Goal: Task Accomplishment & Management: Complete application form

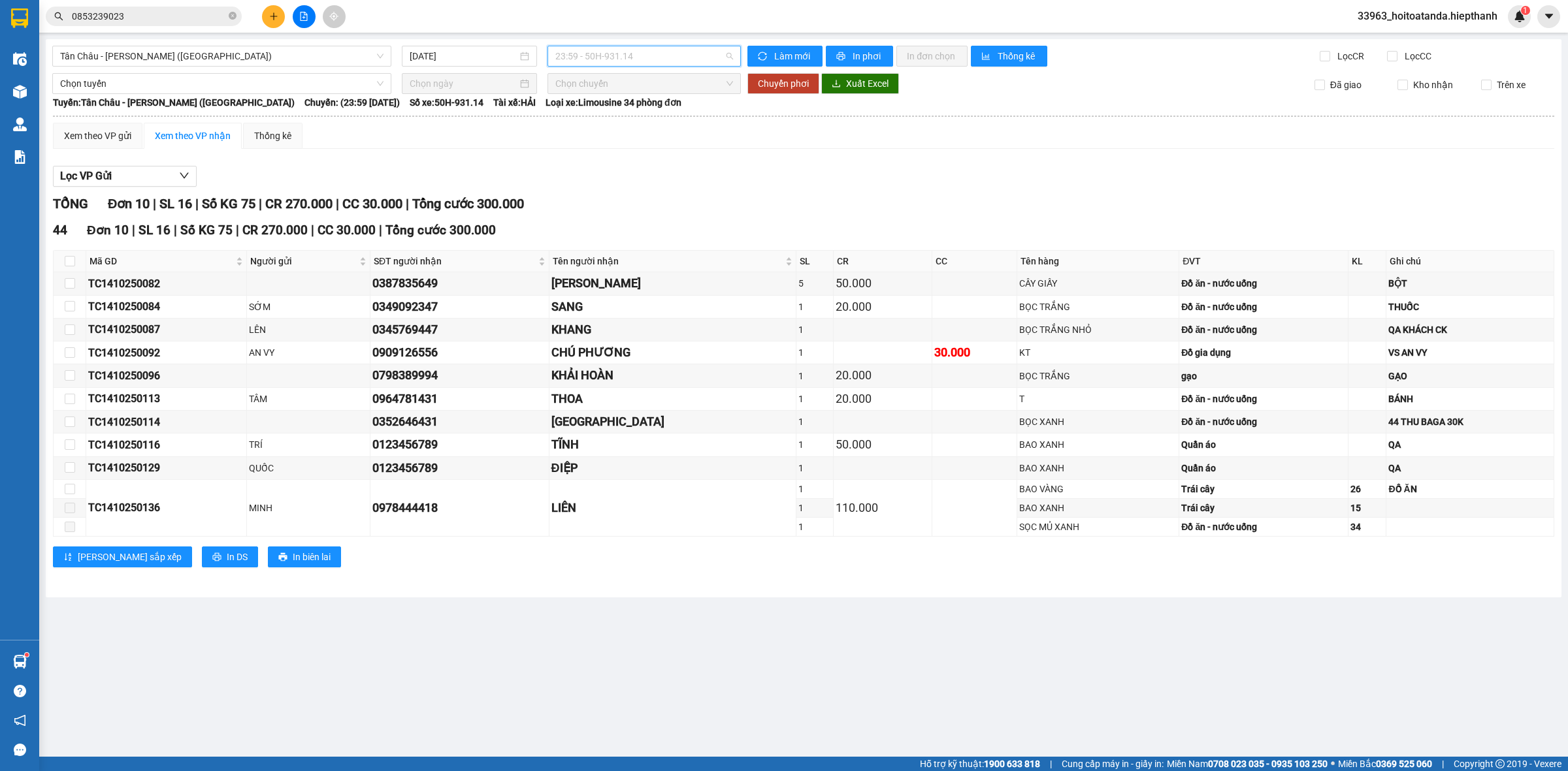
drag, startPoint x: 597, startPoint y: 50, endPoint x: 605, endPoint y: 68, distance: 19.7
click at [597, 50] on span "23:59 - 50H-931.14" at bounding box center [643, 56] width 178 height 19
click at [608, 75] on div "12:30 - 67B-017.05" at bounding box center [606, 83] width 102 height 14
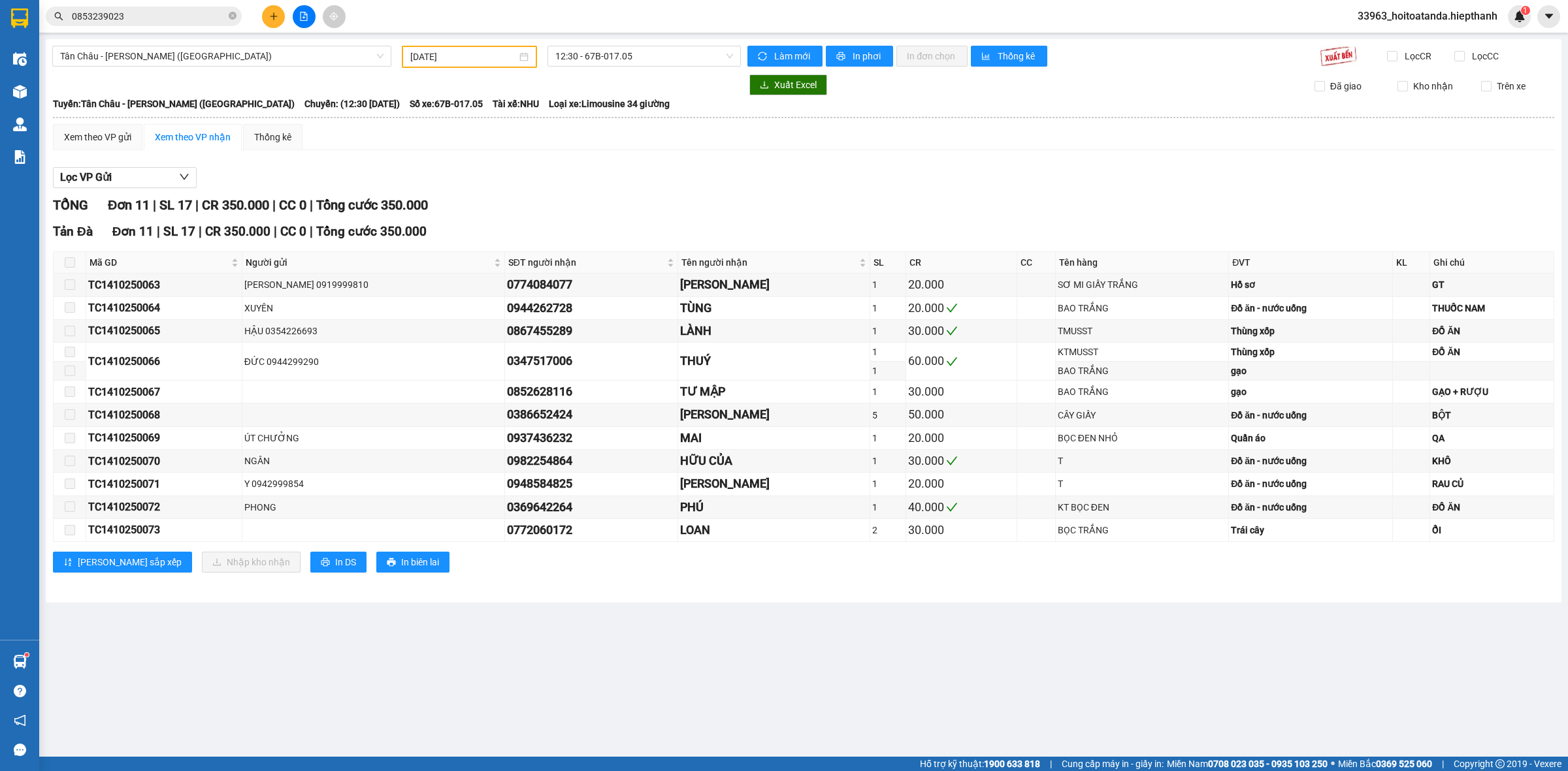
click at [643, 70] on div "Tân Châu - Hồ Chí Minh (Giường) 14/10/2025 12:30 - 67B-017.05 Làm mới In phơi I…" at bounding box center [804, 321] width 1516 height 563
click at [652, 57] on span "12:30 - 67B-017.05" at bounding box center [643, 56] width 178 height 19
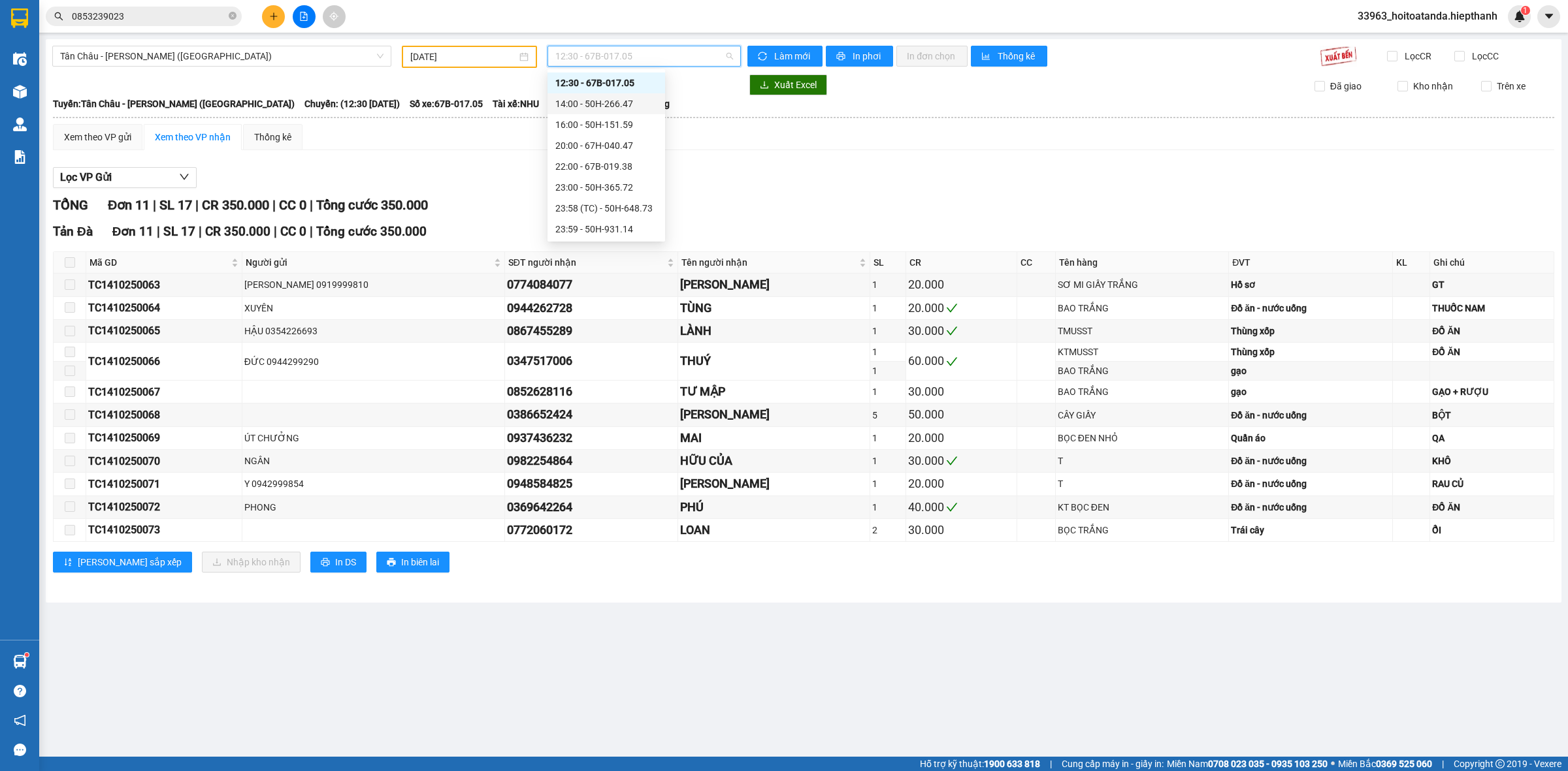
click at [623, 102] on div "14:00 - 50H-266.47" at bounding box center [606, 103] width 102 height 14
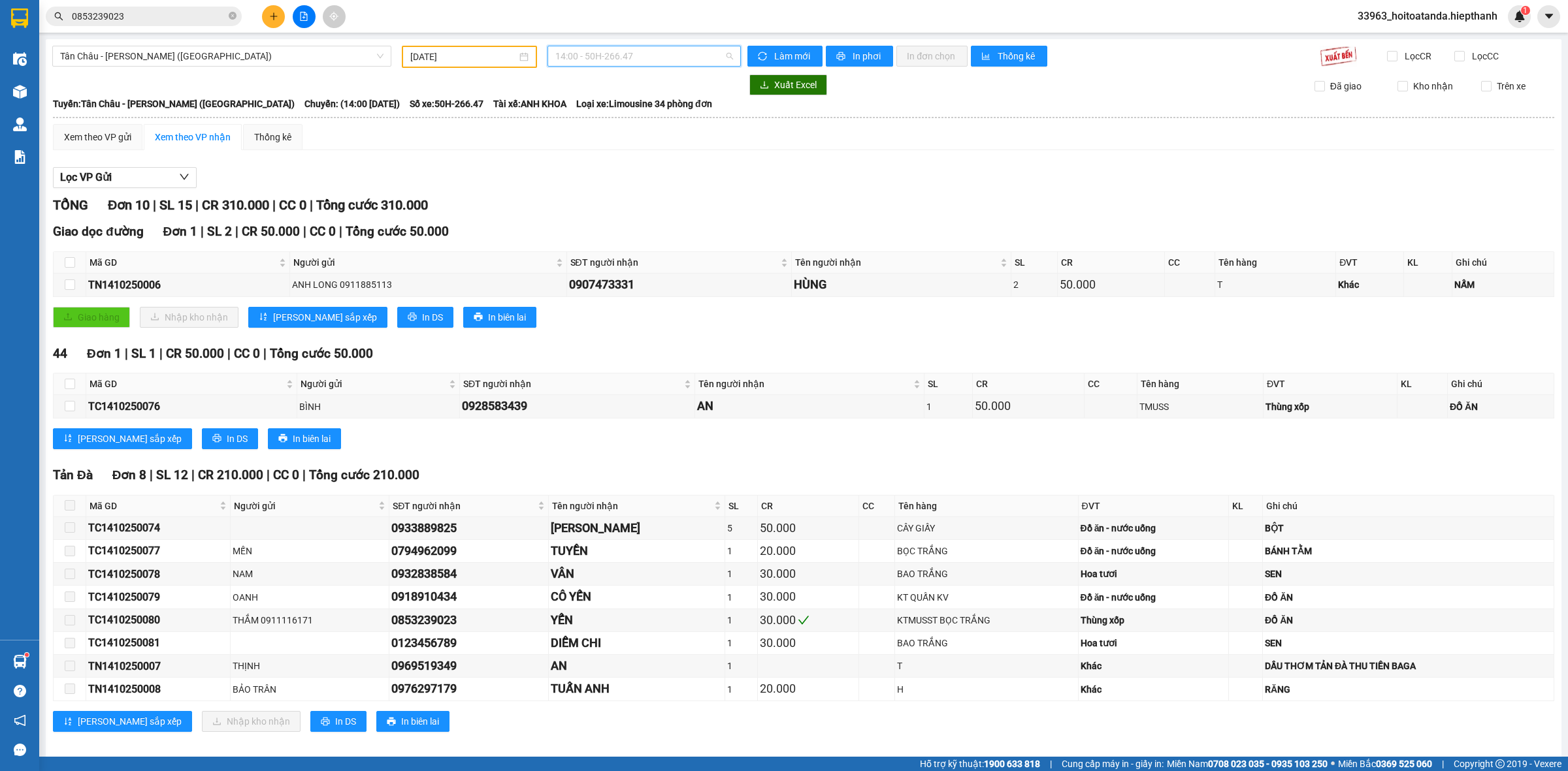
click at [645, 57] on span "14:00 - 50H-266.47" at bounding box center [643, 56] width 178 height 19
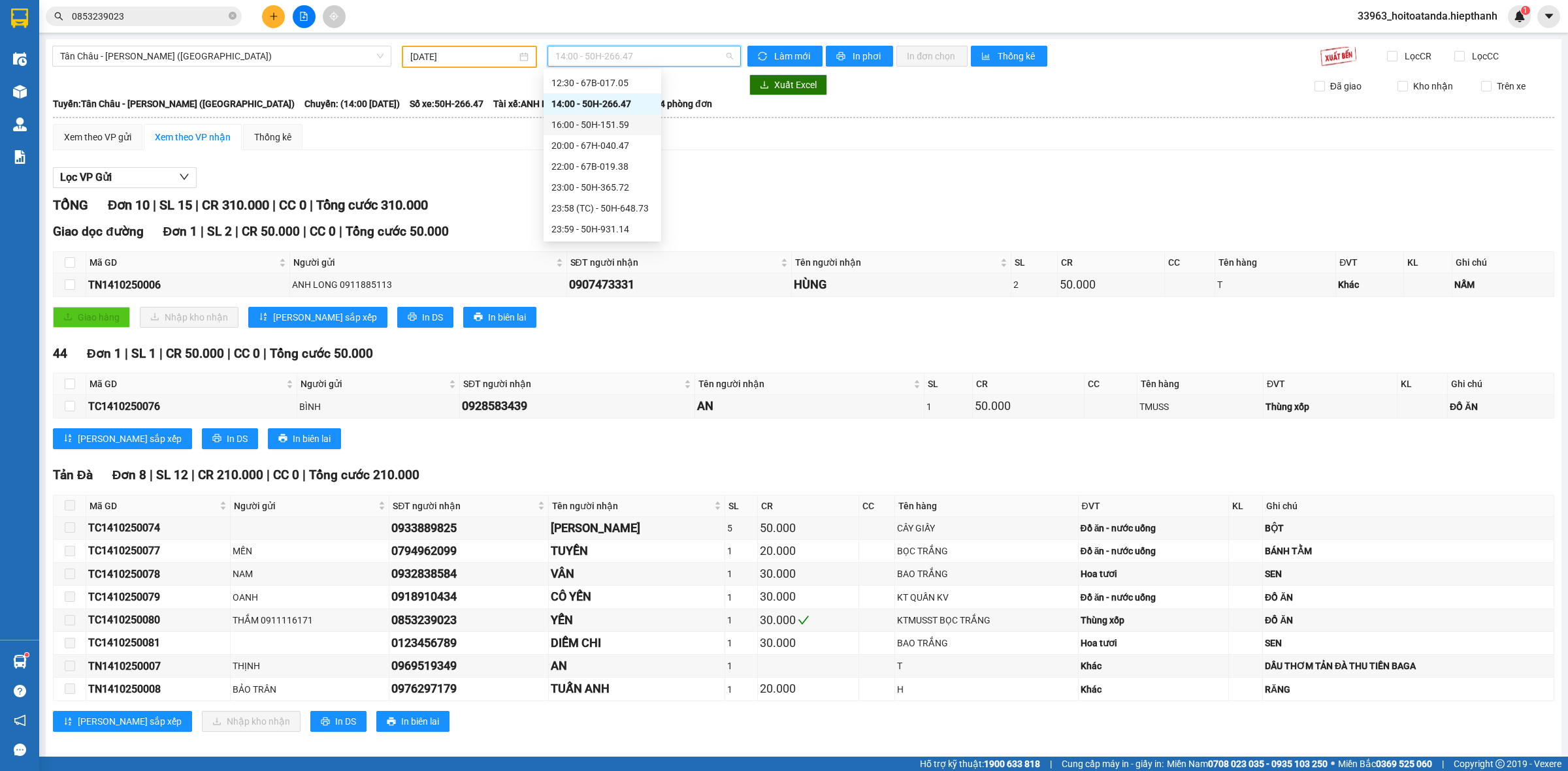
click at [638, 127] on div "16:00 - 50H-151.59" at bounding box center [602, 125] width 102 height 14
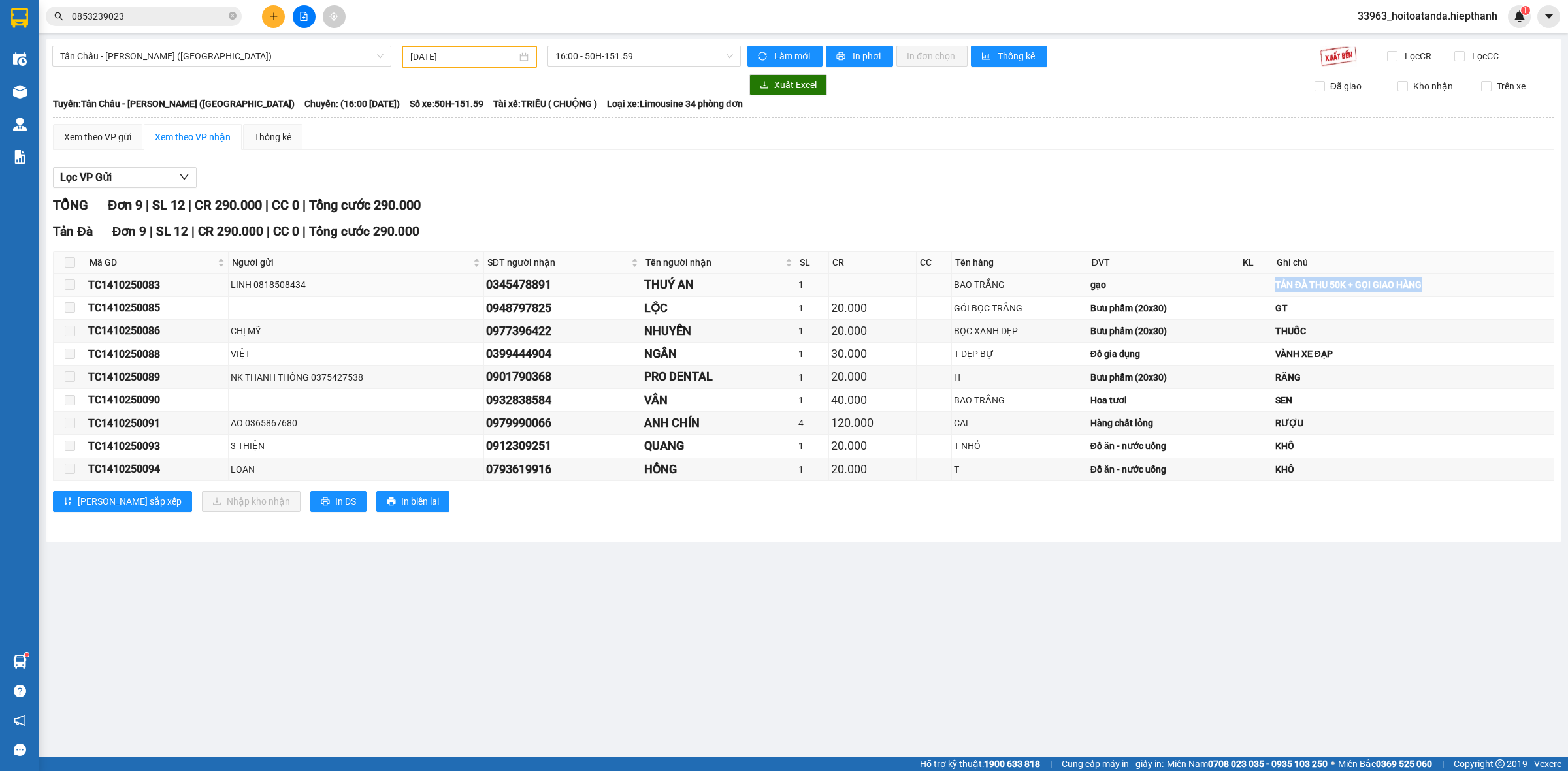
drag, startPoint x: 1436, startPoint y: 284, endPoint x: 1255, endPoint y: 295, distance: 181.3
click at [1273, 295] on td "TẢN ĐÀ THU 50K + GỌI GIAO HÀNG" at bounding box center [1413, 285] width 281 height 23
click at [1313, 318] on td "GT" at bounding box center [1413, 308] width 281 height 23
drag, startPoint x: 1429, startPoint y: 282, endPoint x: 1253, endPoint y: 285, distance: 176.0
click at [1253, 285] on tr "TC1410250083 LINH 0818508434 0345478891 THUÝ AN 1 BAO TRẮNG gạo TẢN ĐÀ THU 50K …" at bounding box center [804, 285] width 1500 height 23
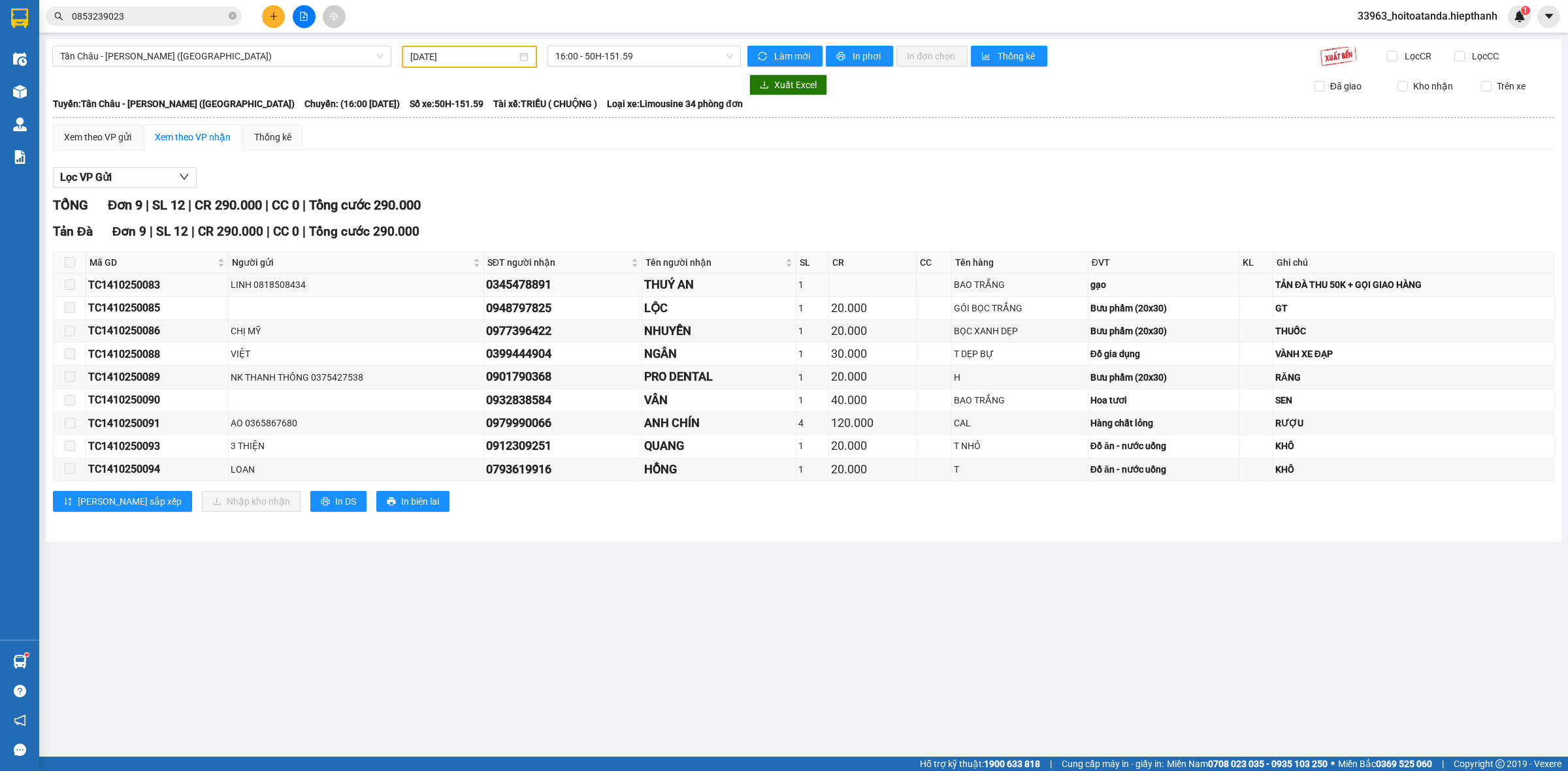
click at [1181, 281] on div "gạo" at bounding box center [1163, 285] width 147 height 14
drag, startPoint x: 1418, startPoint y: 285, endPoint x: 1256, endPoint y: 285, distance: 162.0
click at [1275, 285] on div "TẢN ĐÀ THU 50K + GỌI GIAO HÀNG" at bounding box center [1413, 285] width 276 height 14
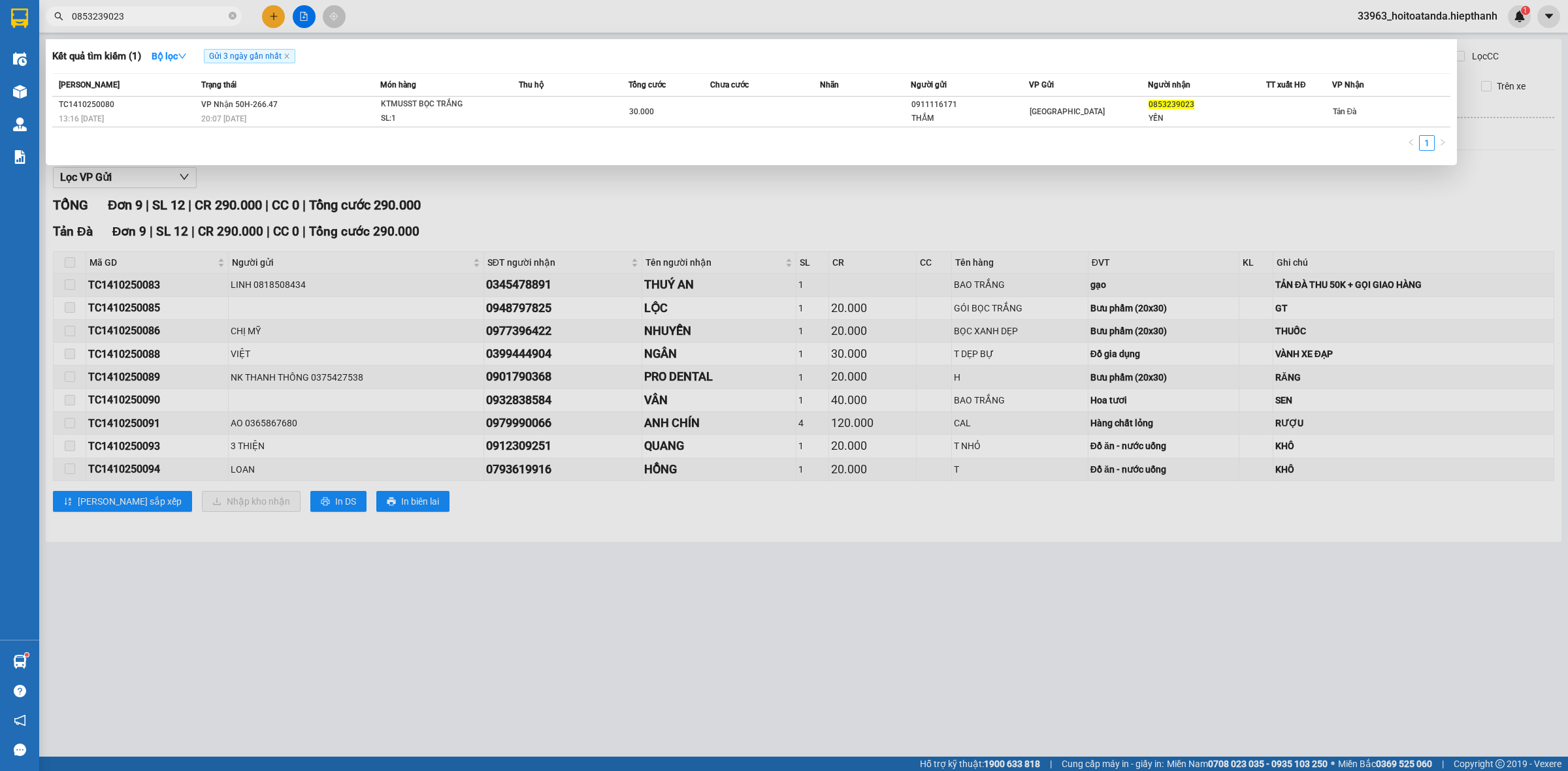
click at [227, 14] on span "0853239023" at bounding box center [144, 16] width 196 height 19
click at [235, 17] on icon "close-circle" at bounding box center [232, 15] width 8 height 8
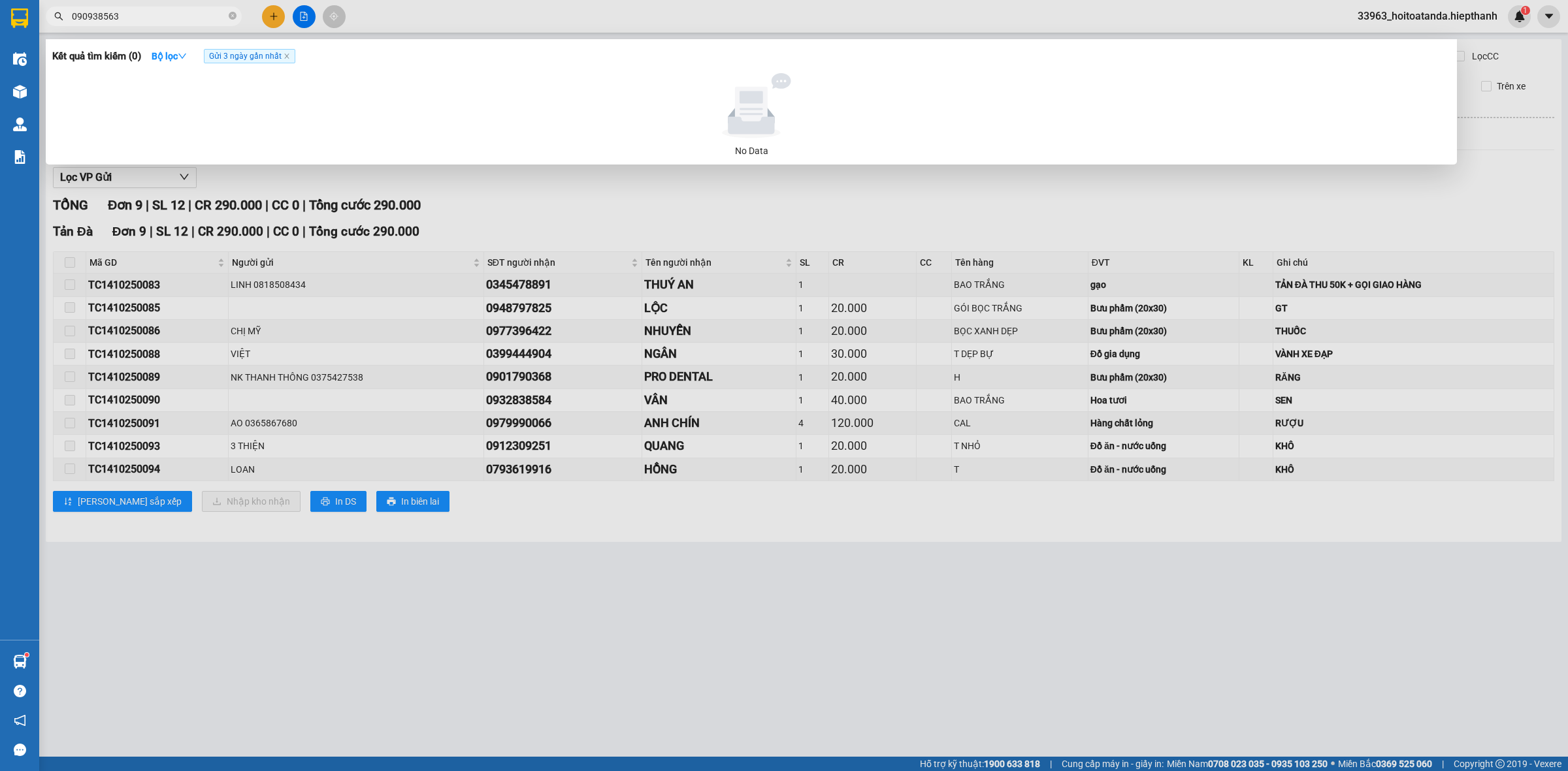
click at [90, 14] on input "090938563" at bounding box center [149, 17] width 154 height 14
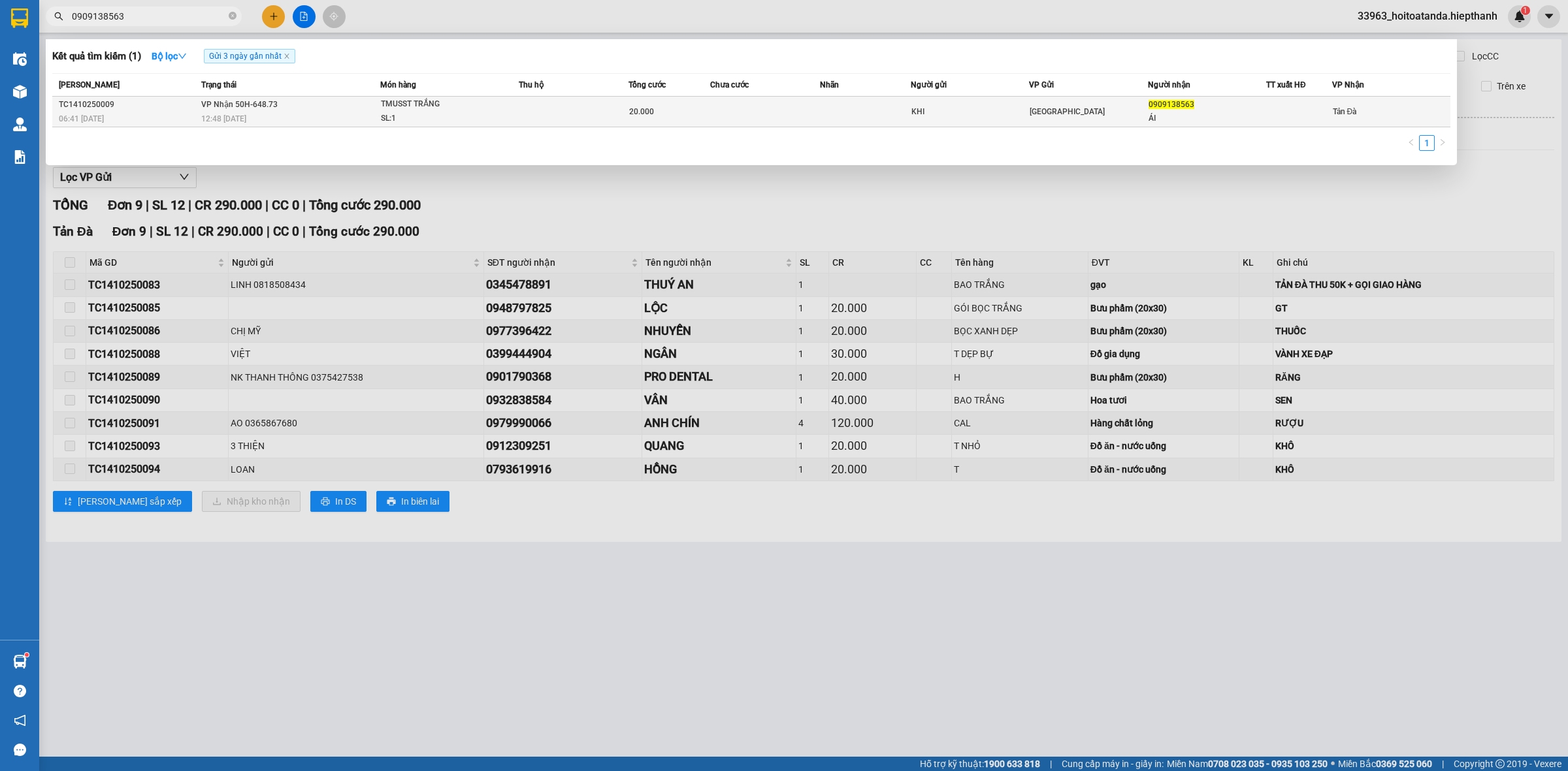
type input "0909138563"
click at [663, 111] on div "20.000" at bounding box center [669, 111] width 81 height 14
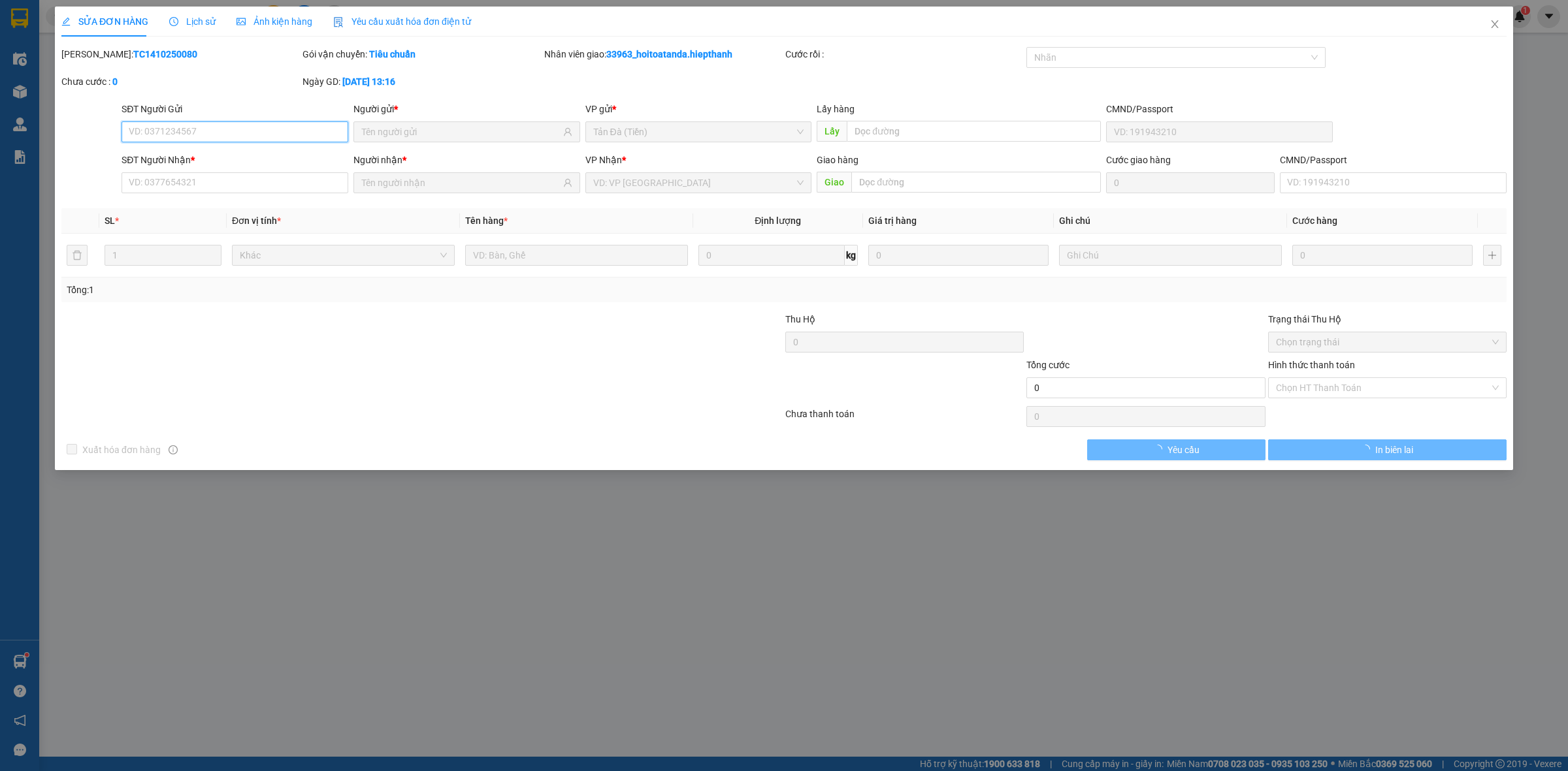
type input "KHI"
type input "0909138563"
type input "ÁI"
type input "20.000"
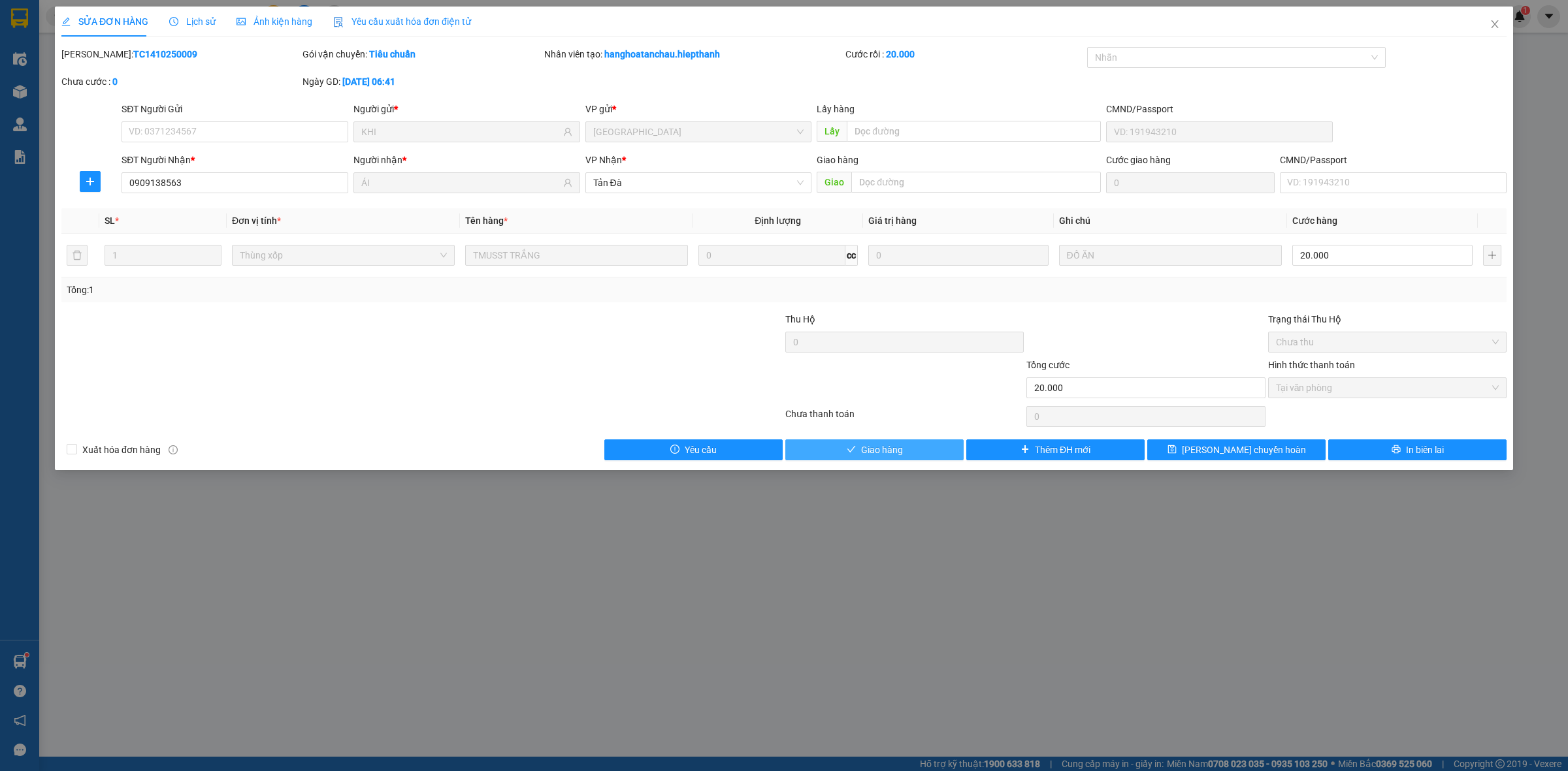
click at [894, 449] on span "Giao hàng" at bounding box center [881, 450] width 42 height 14
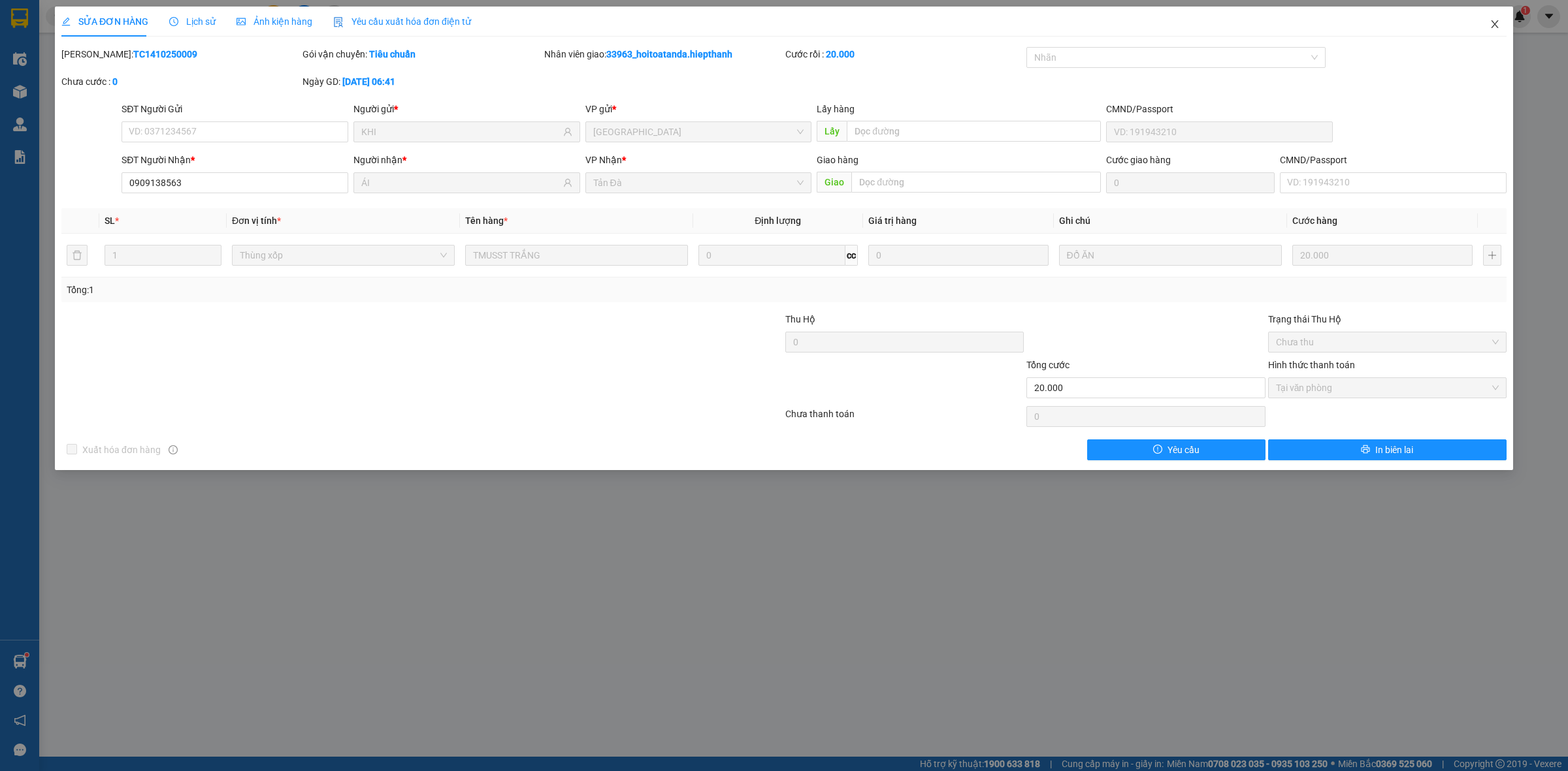
click at [1496, 24] on icon "close" at bounding box center [1495, 24] width 11 height 11
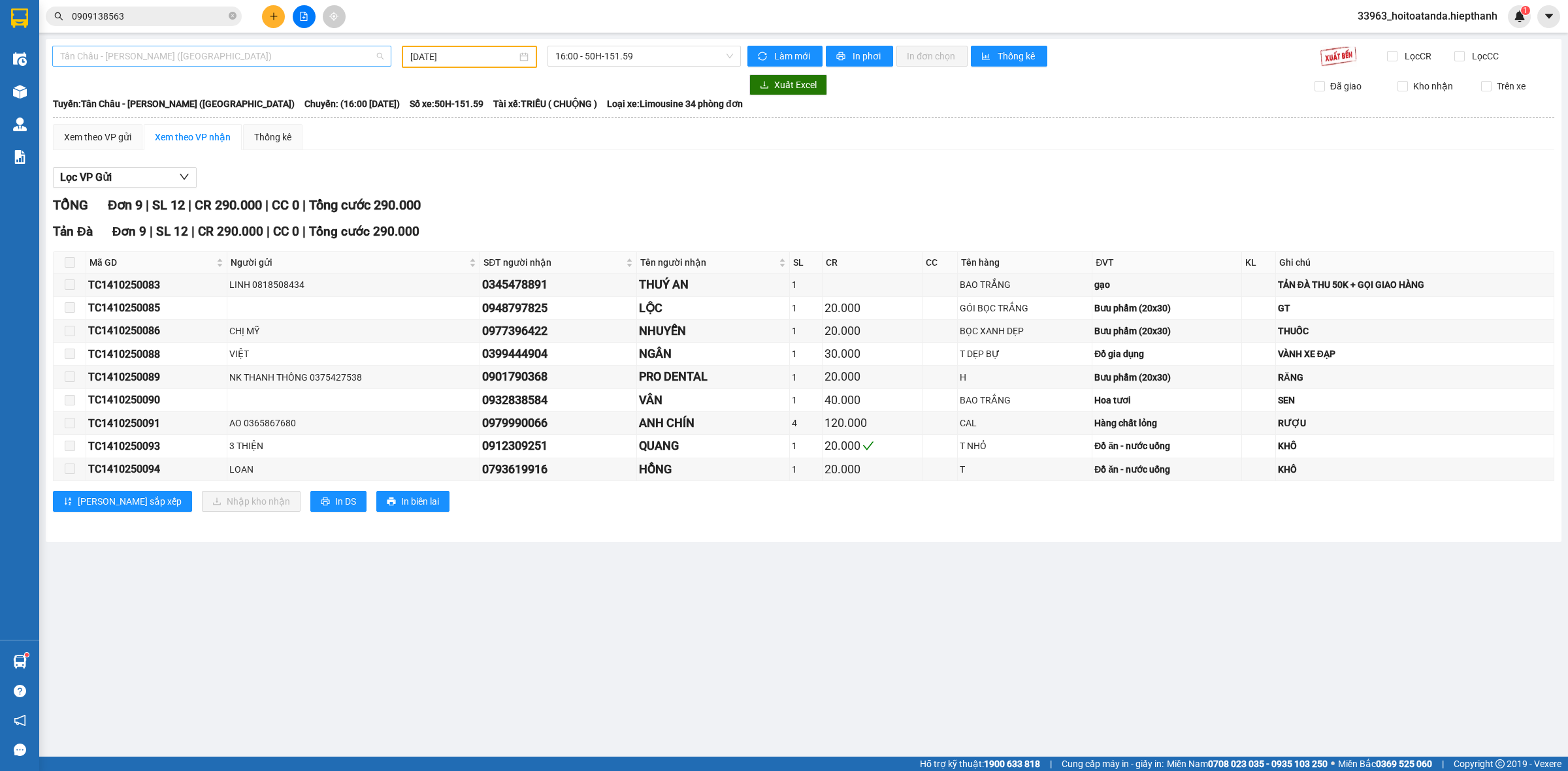
click at [260, 63] on span "Tân Châu - Hồ Chí Minh (Giường)" at bounding box center [222, 56] width 324 height 19
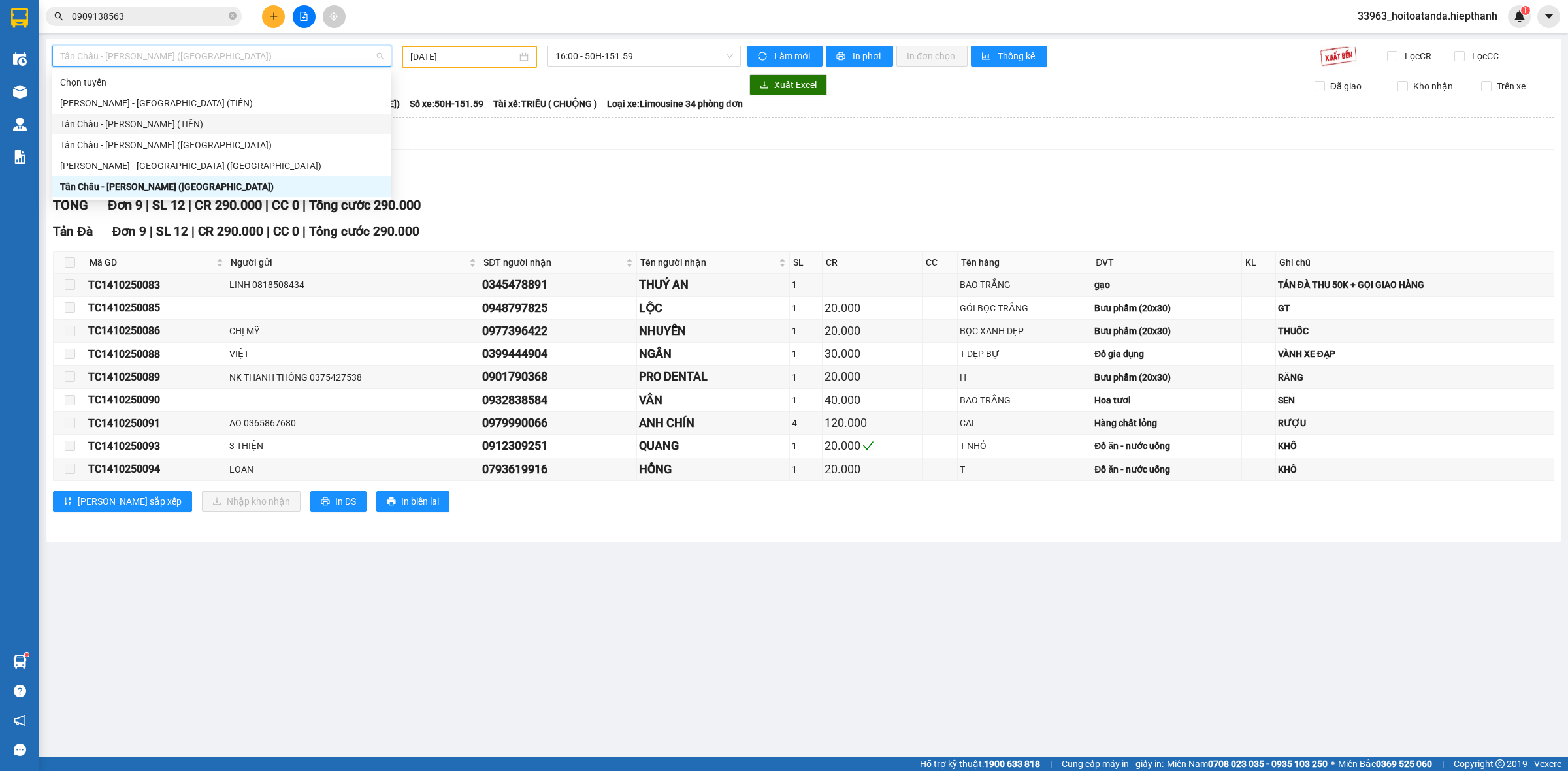
click at [227, 127] on div "Tân Châu - Hồ Chí Minh (TIỀN)" at bounding box center [222, 124] width 324 height 14
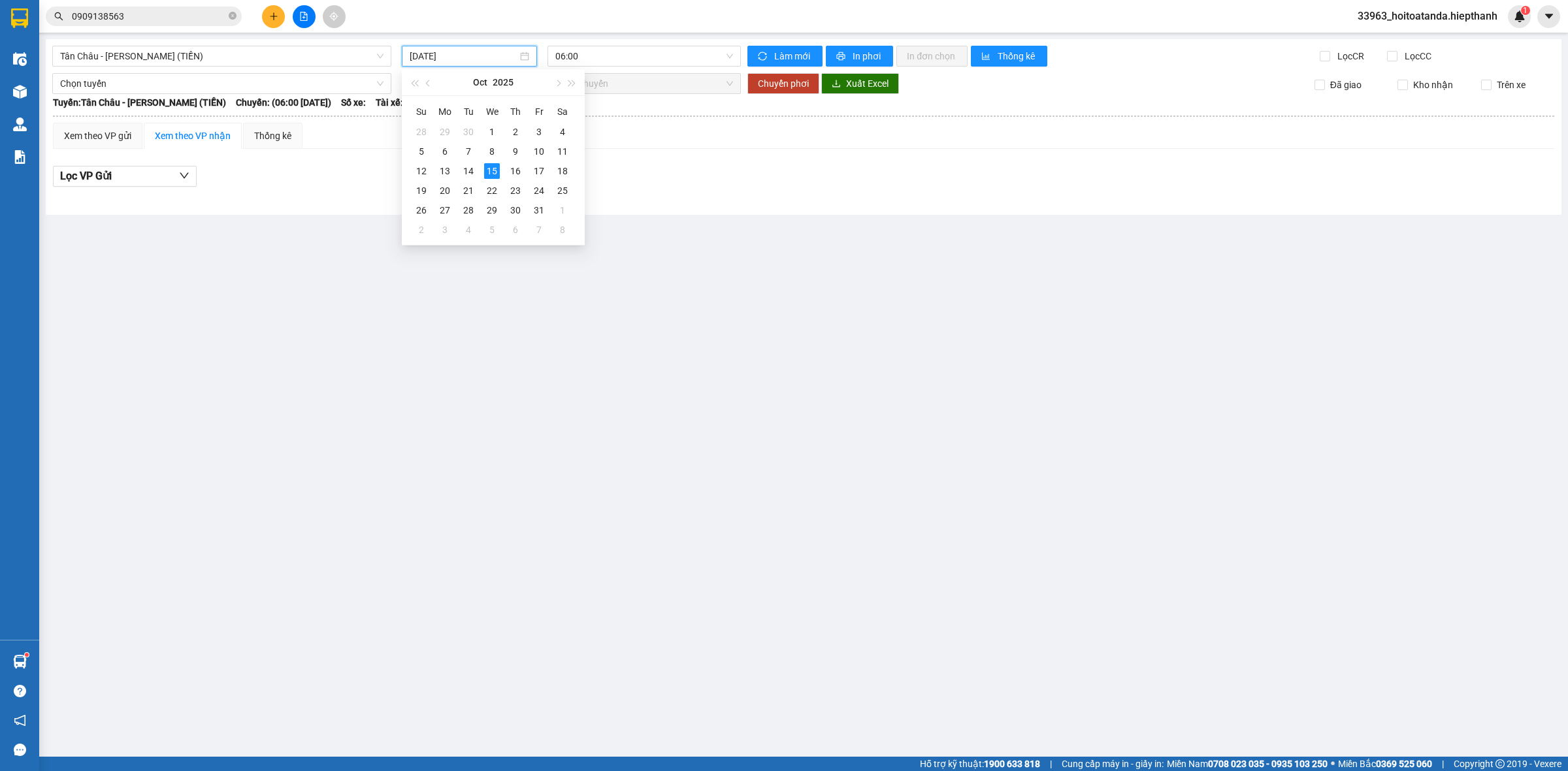
click at [495, 51] on input "15/10/2025" at bounding box center [464, 56] width 108 height 14
click at [474, 170] on div "14" at bounding box center [469, 171] width 16 height 16
type input "14/10/2025"
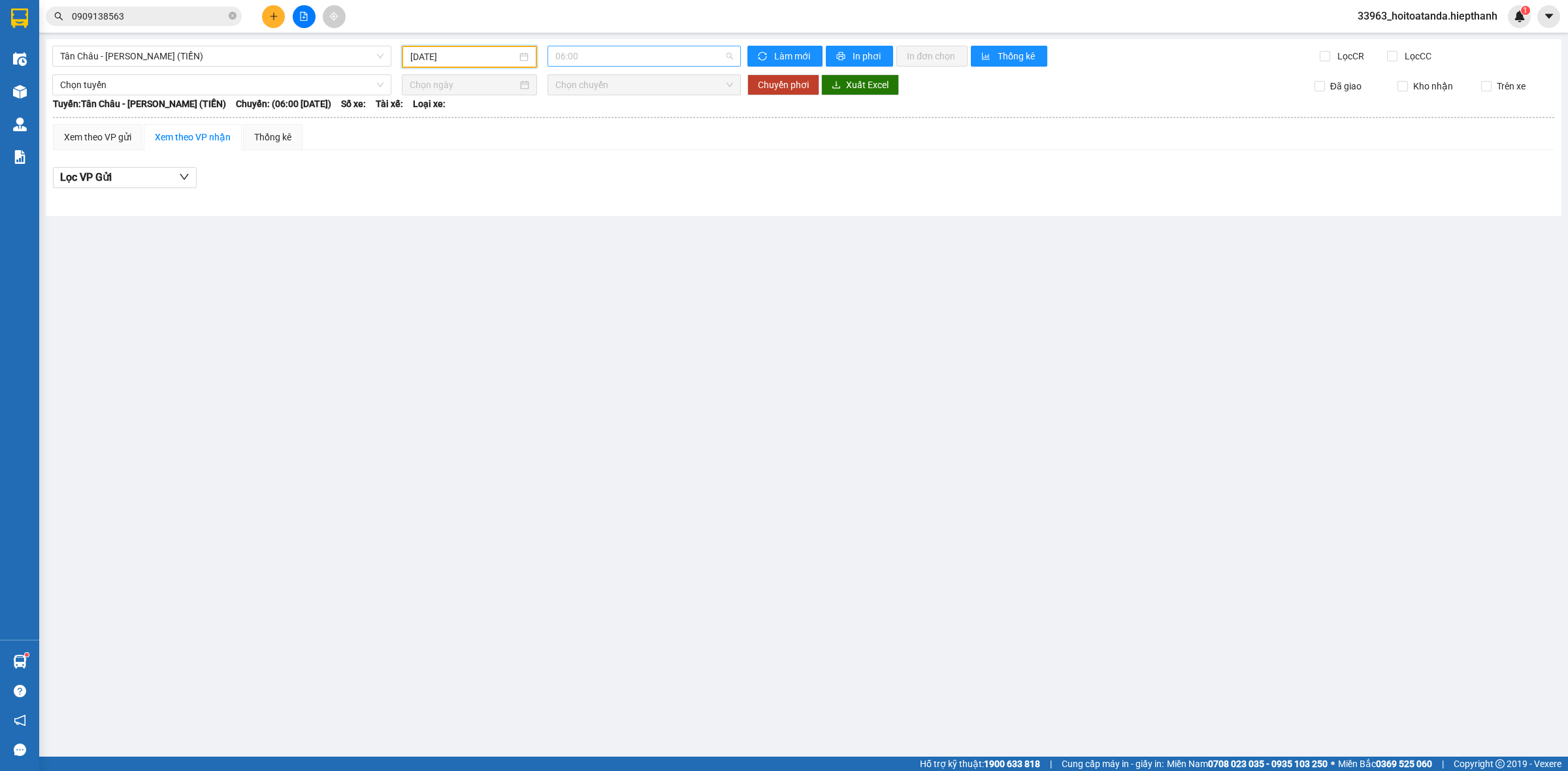
click at [627, 55] on span "06:00" at bounding box center [643, 56] width 178 height 19
click at [613, 203] on div "22:00" at bounding box center [606, 208] width 102 height 14
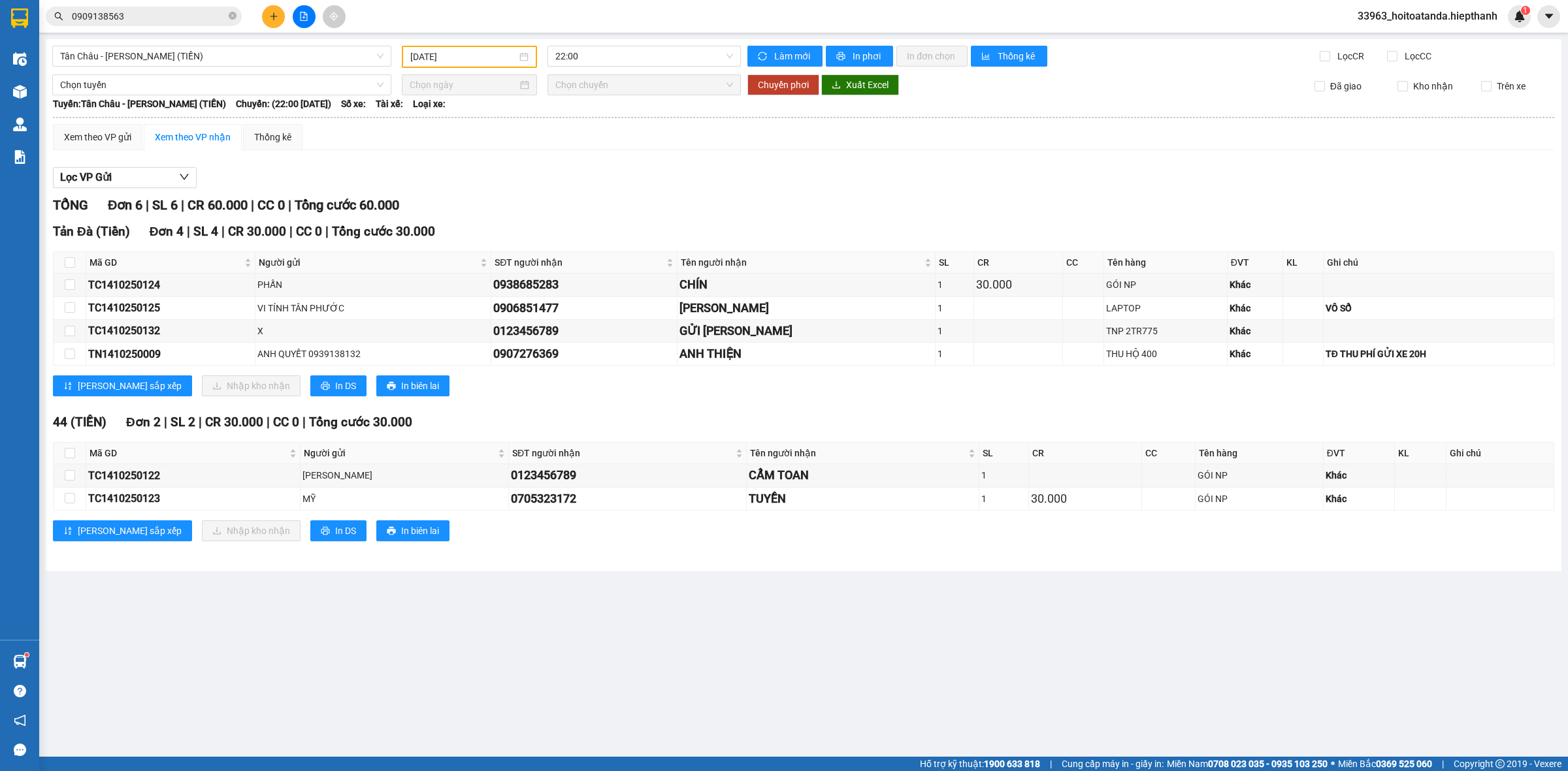
click at [1203, 183] on div "Lọc VP Gửi" at bounding box center [804, 178] width 1501 height 22
click at [797, 333] on div "GỬI TẢN ĐÀ" at bounding box center [806, 331] width 253 height 18
click at [68, 336] on input "checkbox" at bounding box center [70, 331] width 11 height 11
checkbox input "true"
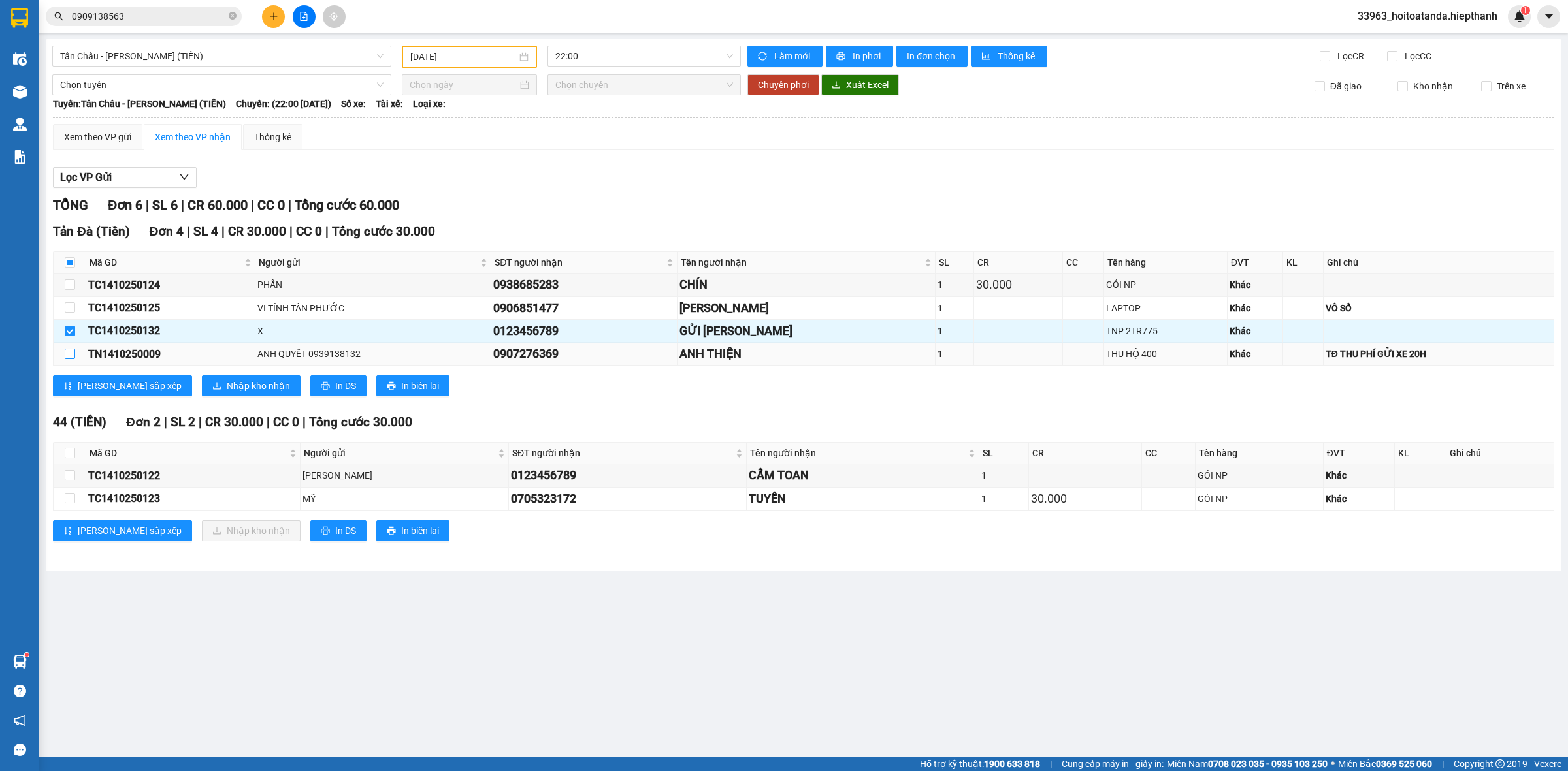
click at [73, 354] on input "checkbox" at bounding box center [70, 354] width 11 height 11
checkbox input "true"
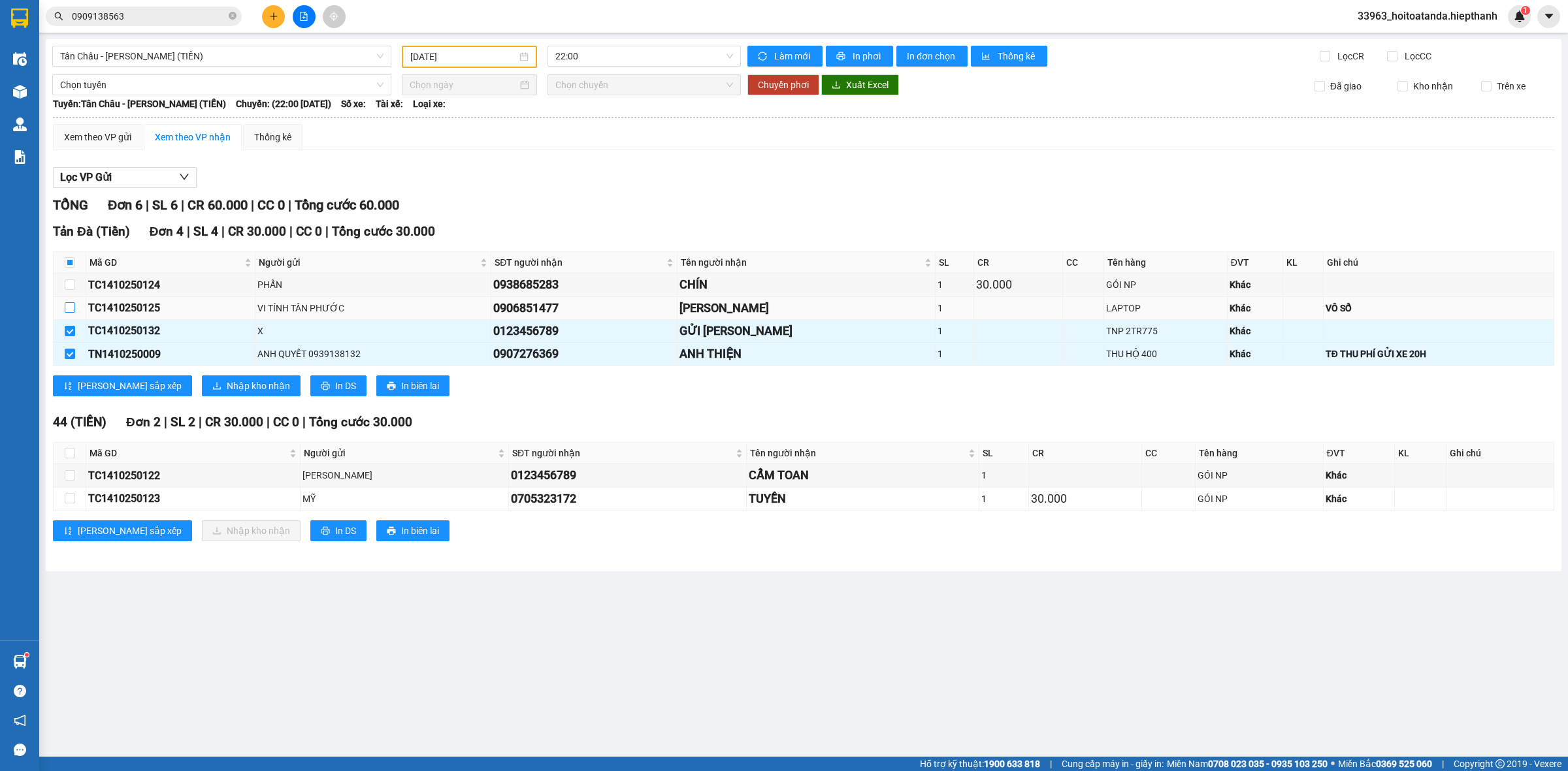
click at [70, 305] on input "checkbox" at bounding box center [70, 308] width 11 height 11
checkbox input "true"
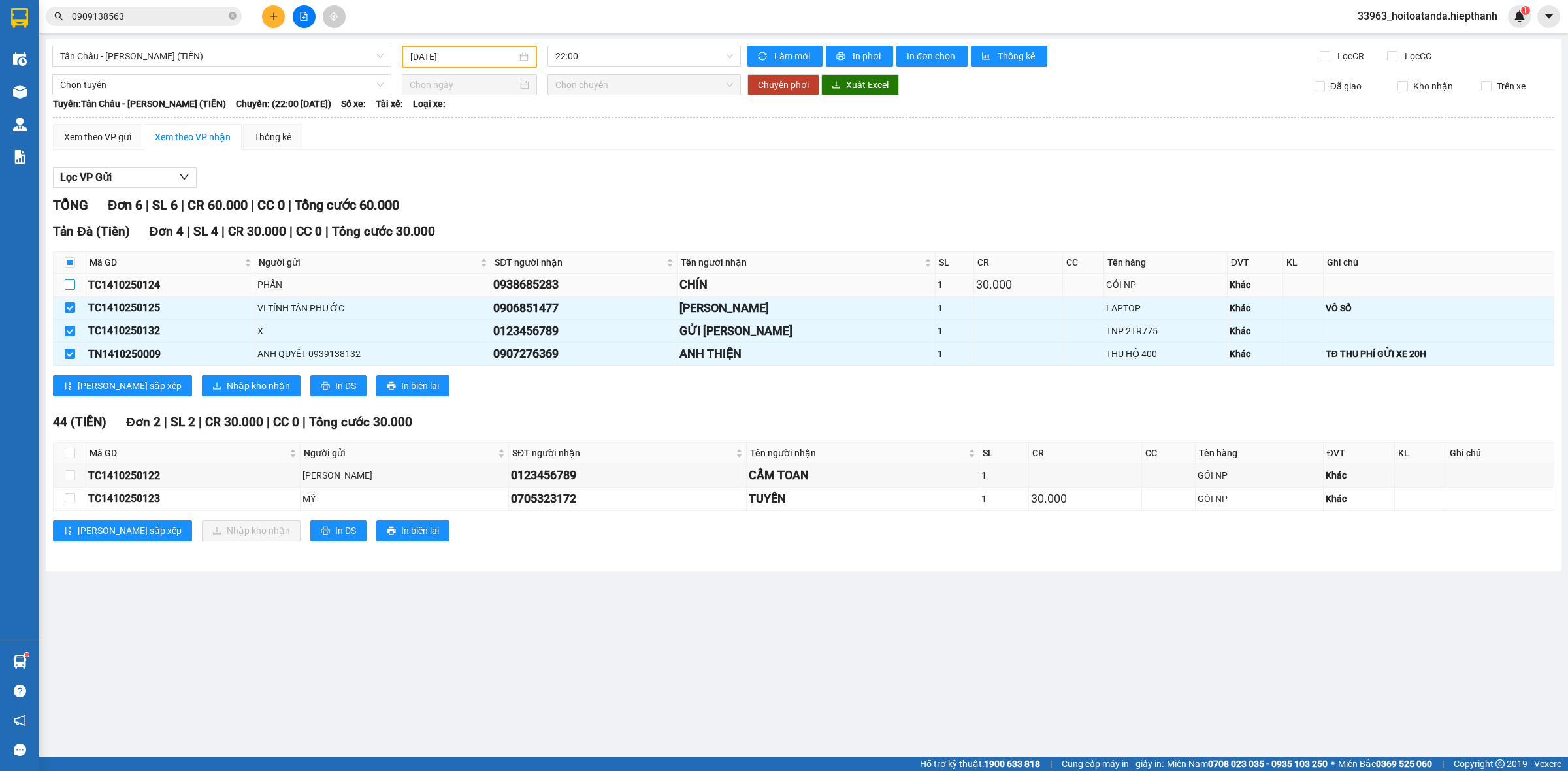
click at [66, 291] on label at bounding box center [70, 285] width 11 height 14
click at [66, 290] on input "checkbox" at bounding box center [70, 285] width 11 height 11
checkbox input "true"
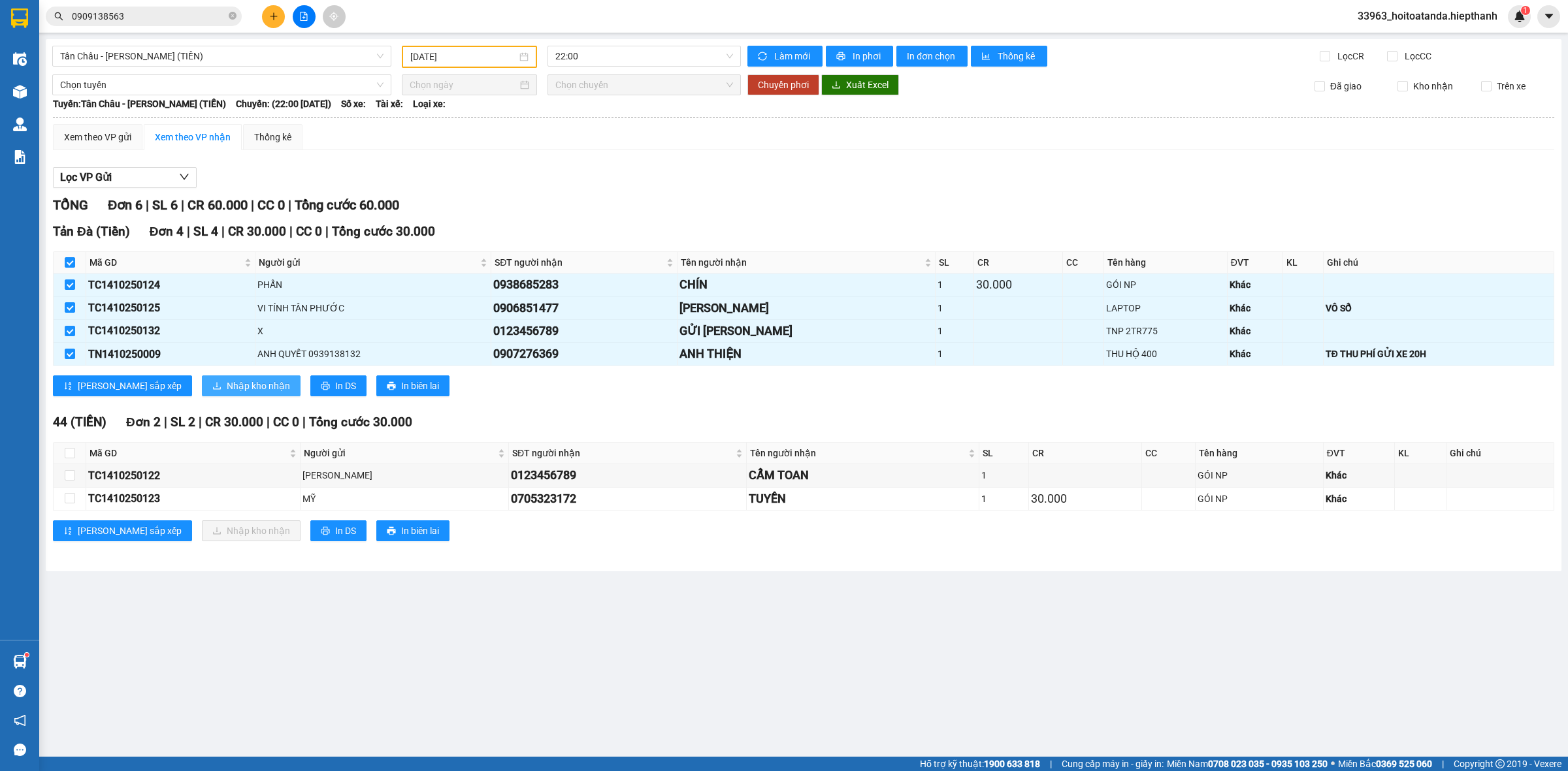
click at [226, 387] on span "Nhập kho nhận" at bounding box center [258, 386] width 63 height 14
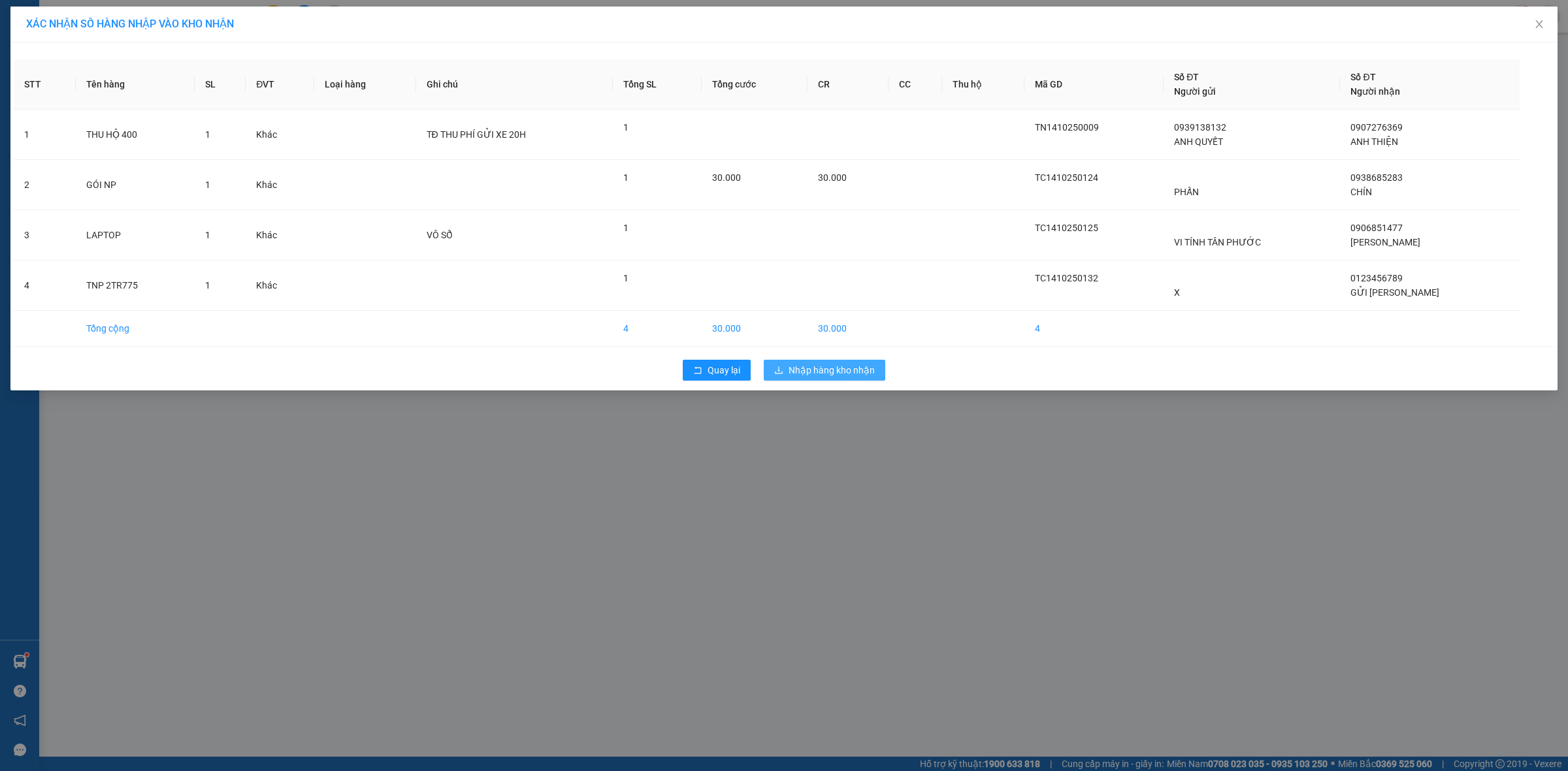
click at [847, 369] on span "Nhập hàng kho nhận" at bounding box center [832, 370] width 86 height 14
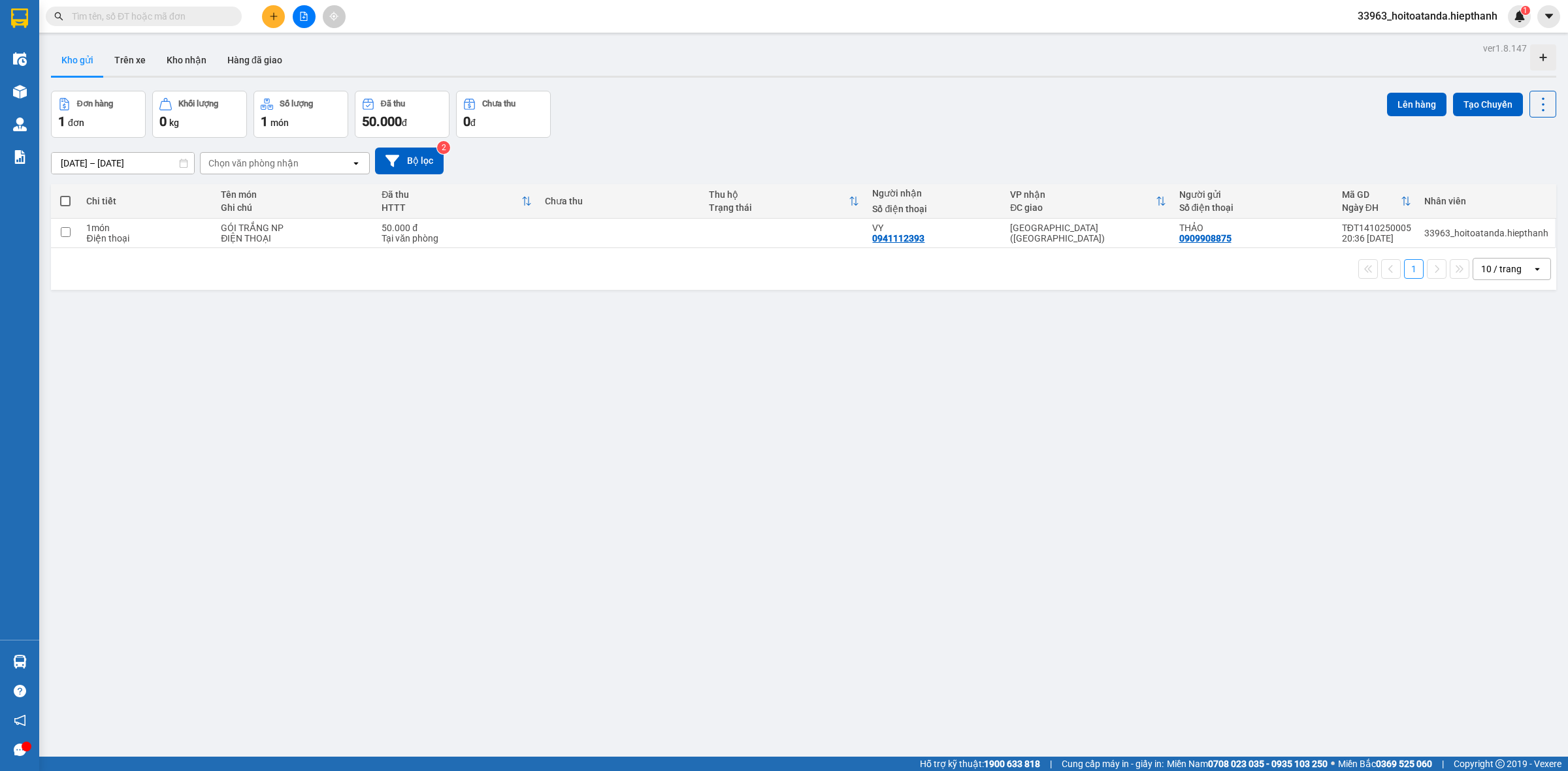
click at [193, 18] on input "text" at bounding box center [149, 17] width 154 height 14
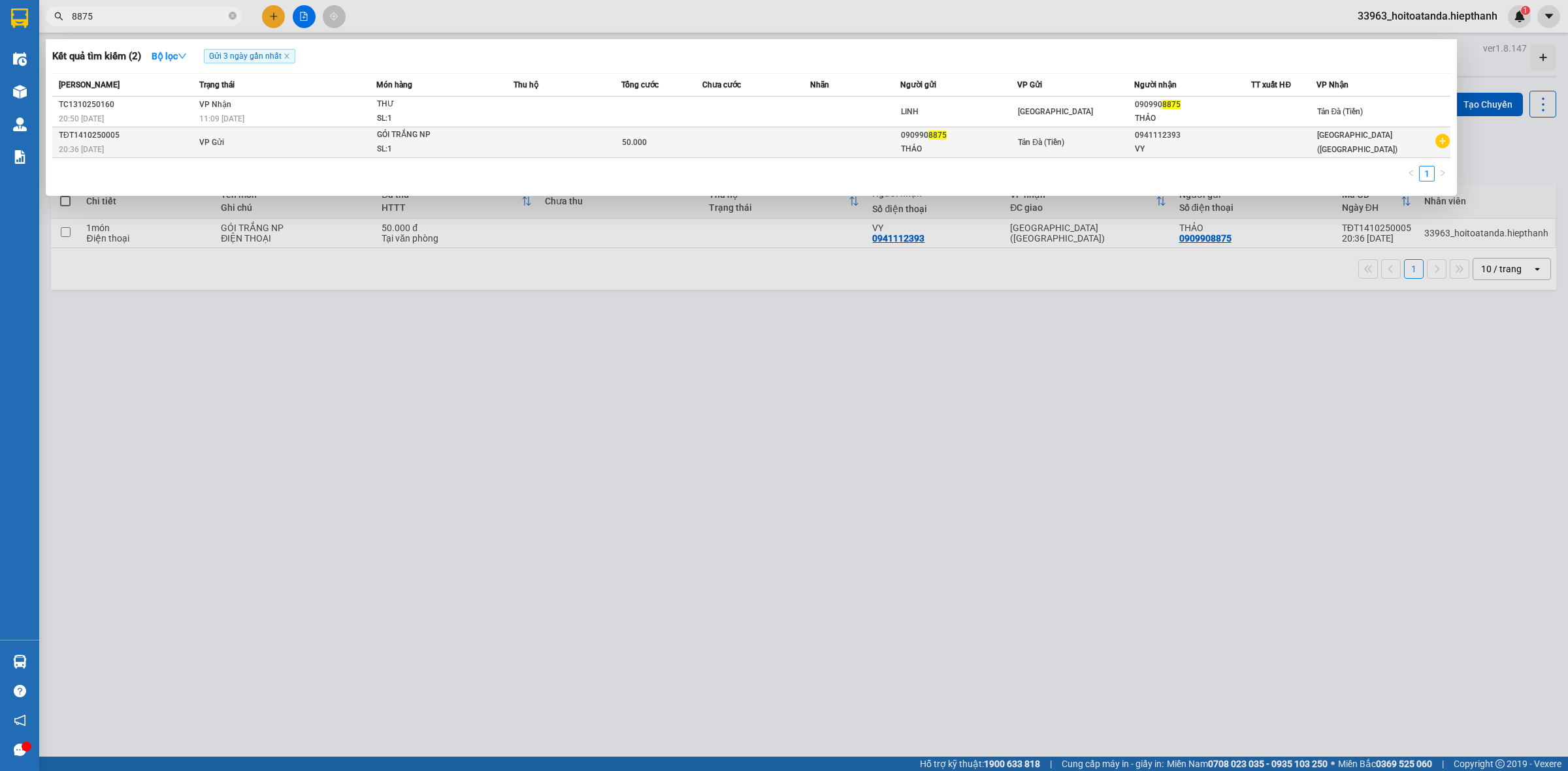
type input "8875"
click at [710, 137] on td at bounding box center [756, 142] width 108 height 31
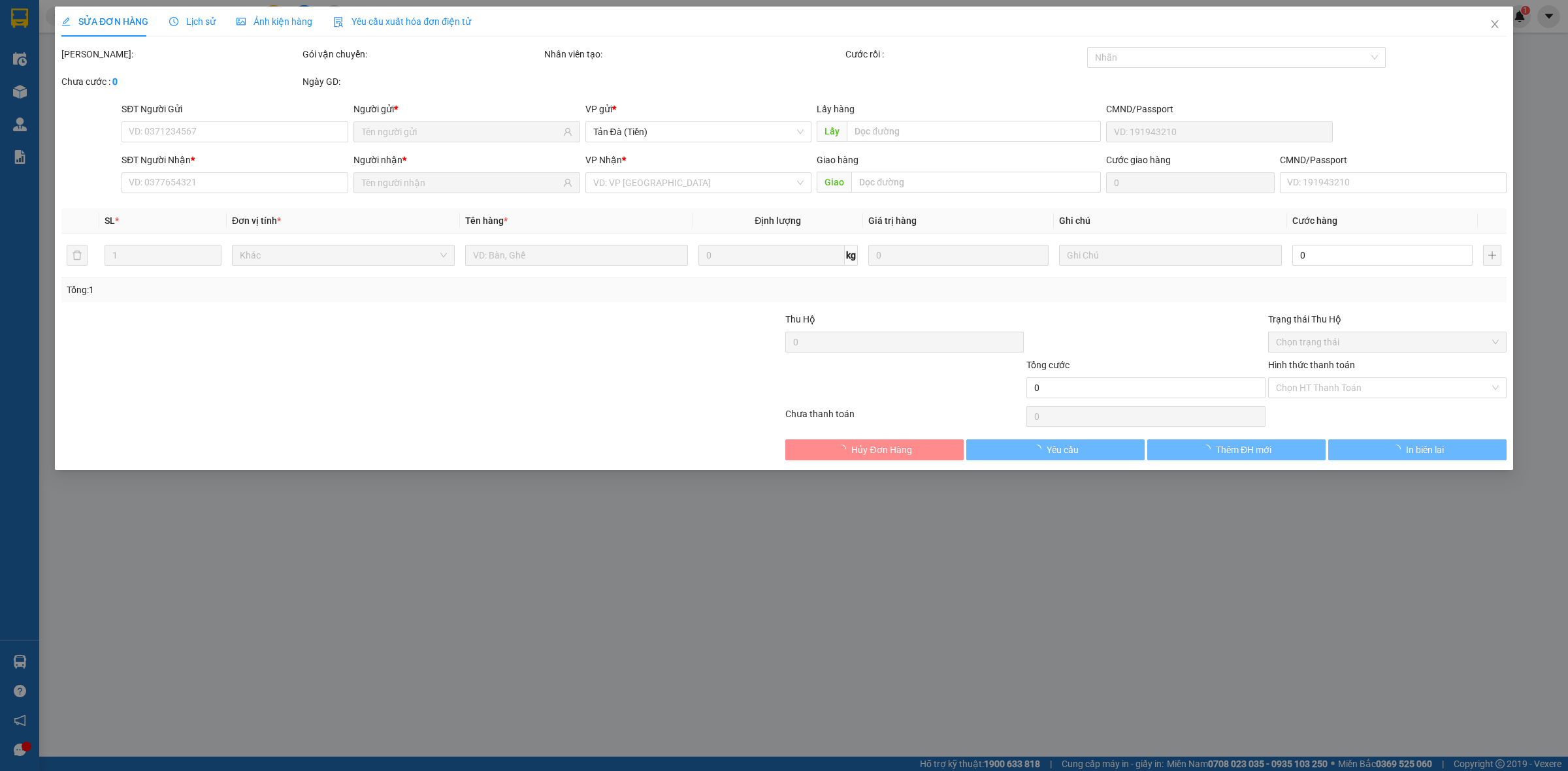
type input "0909908875"
type input "0941112393"
type input "50.000"
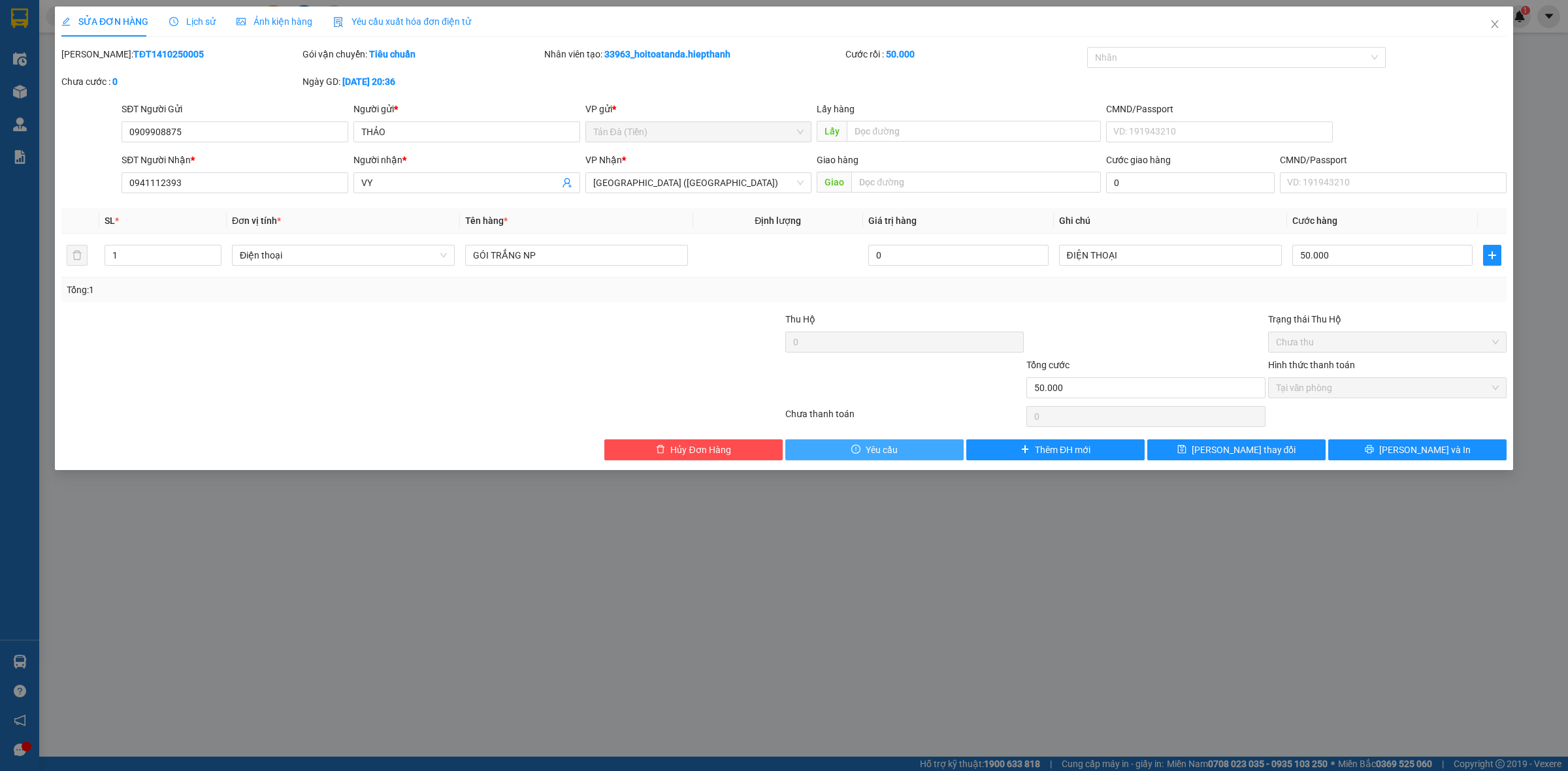
click at [883, 451] on span "Yêu cầu" at bounding box center [881, 450] width 32 height 14
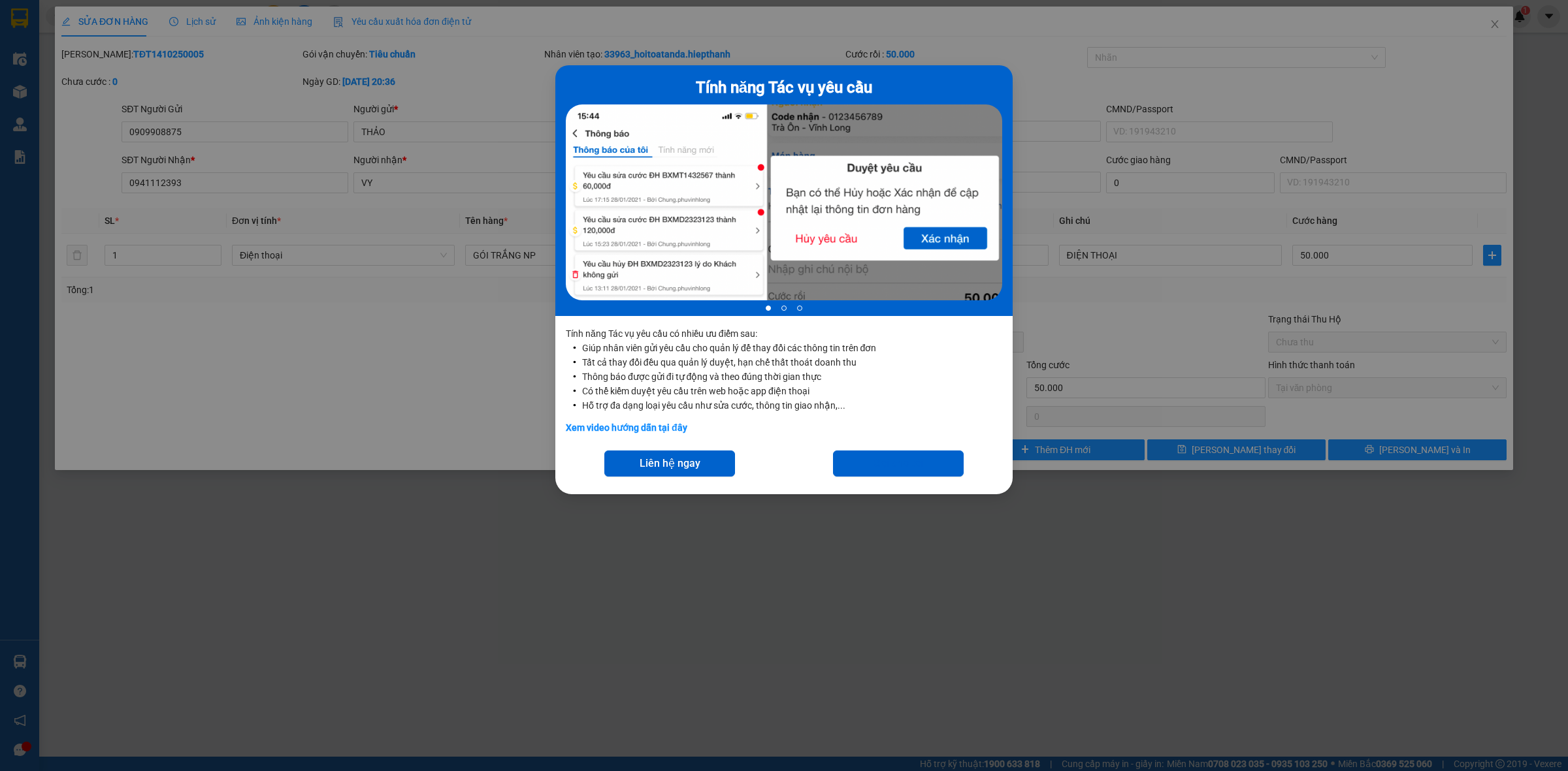
click at [1097, 341] on div "Tính năng Tác vụ yêu cầu 1 of 3 Tính năng Tác vụ yêu cầu có nhiều ưu điểm sau: …" at bounding box center [784, 385] width 1568 height 771
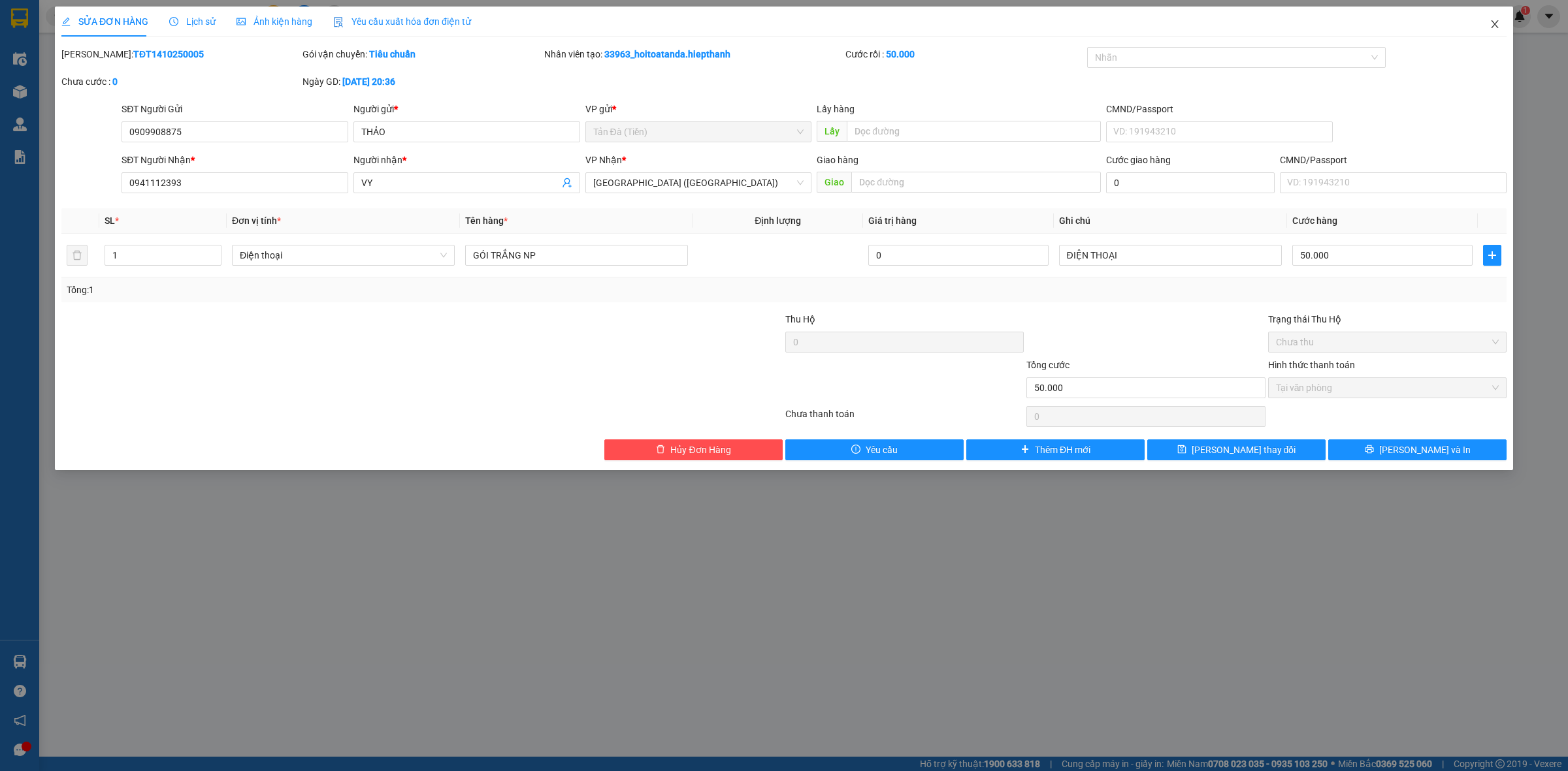
click at [1498, 22] on icon "close" at bounding box center [1495, 24] width 11 height 11
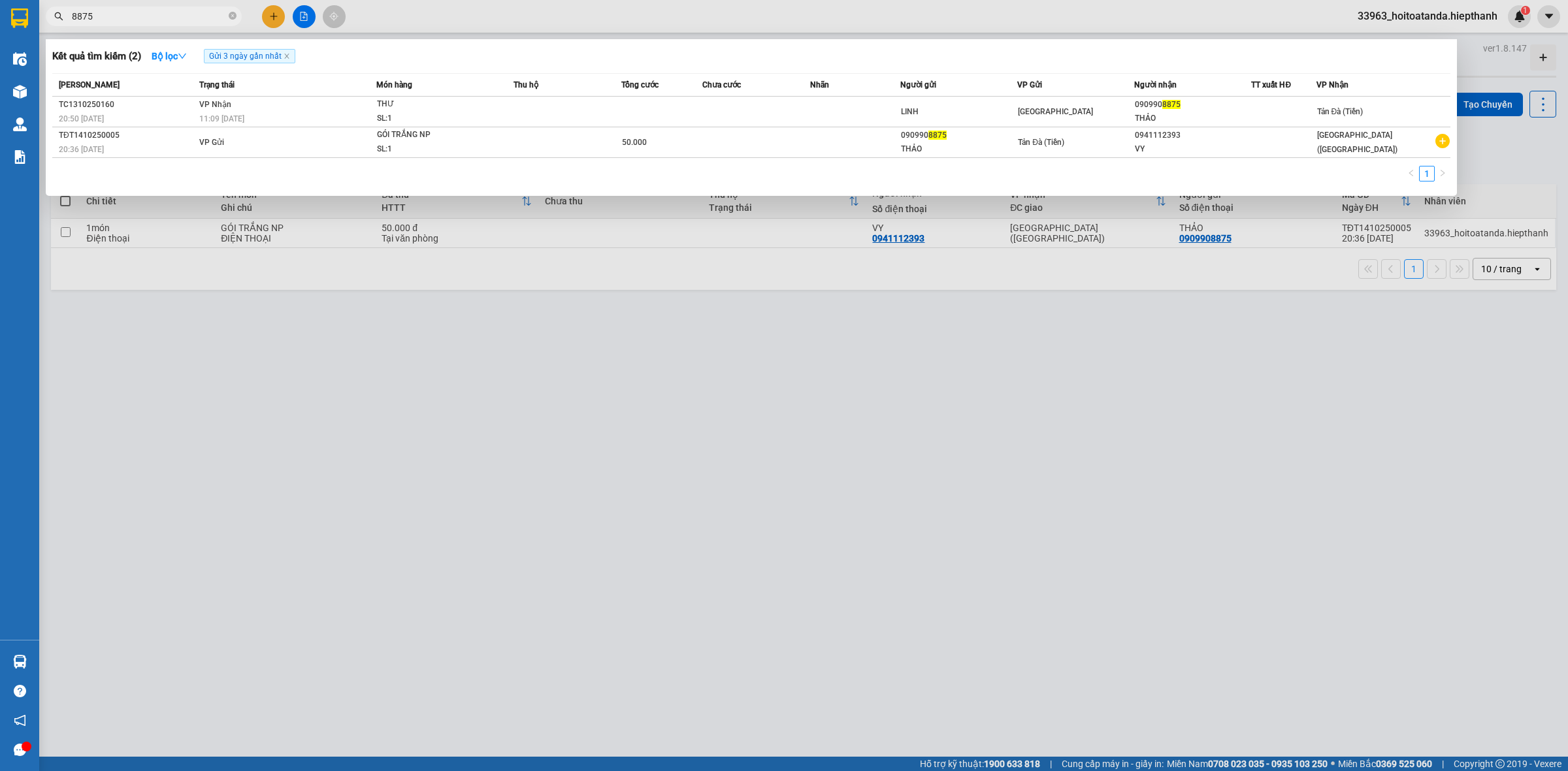
click at [172, 17] on input "8875" at bounding box center [149, 17] width 154 height 14
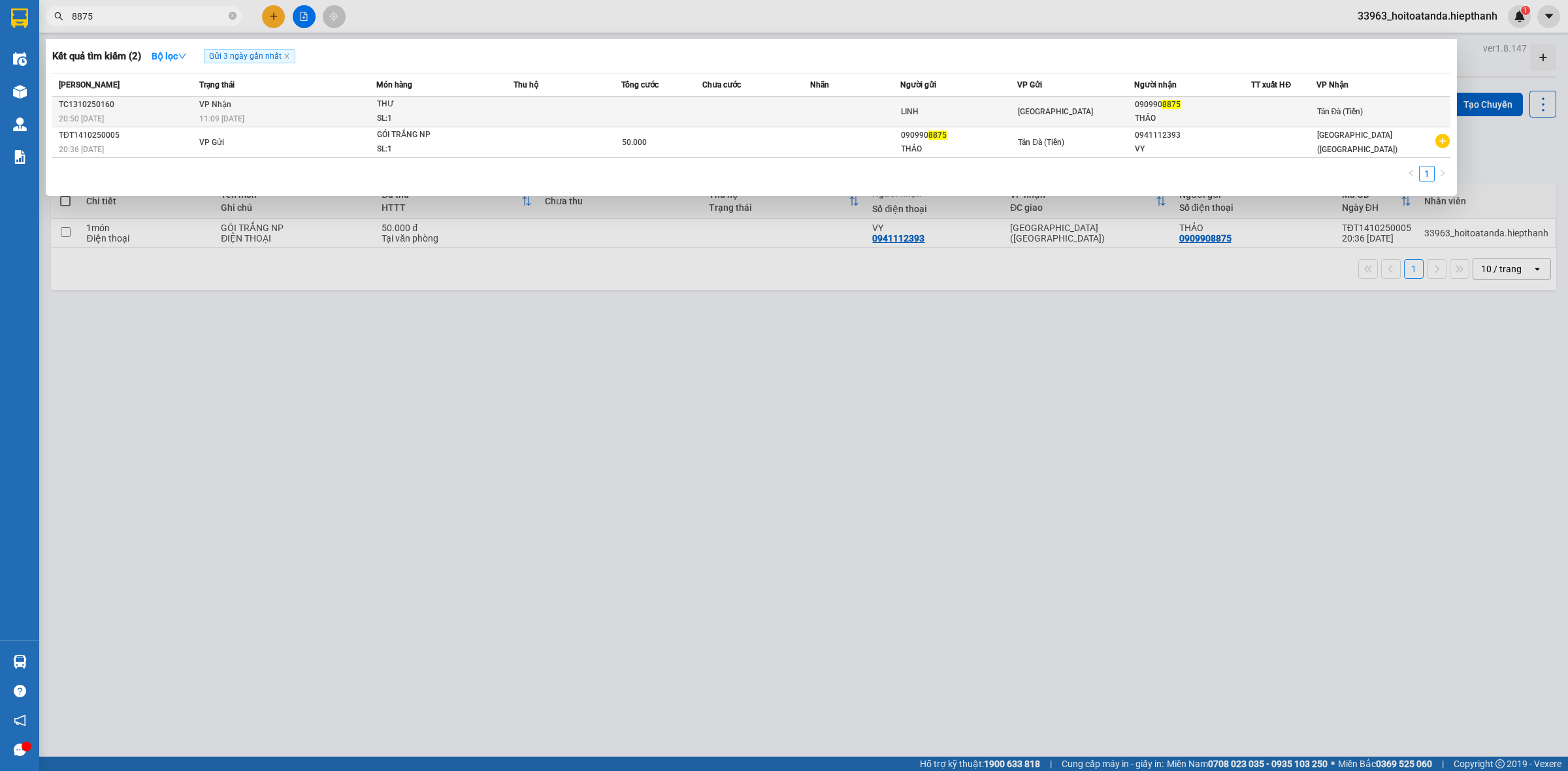
click at [886, 119] on td at bounding box center [855, 111] width 90 height 31
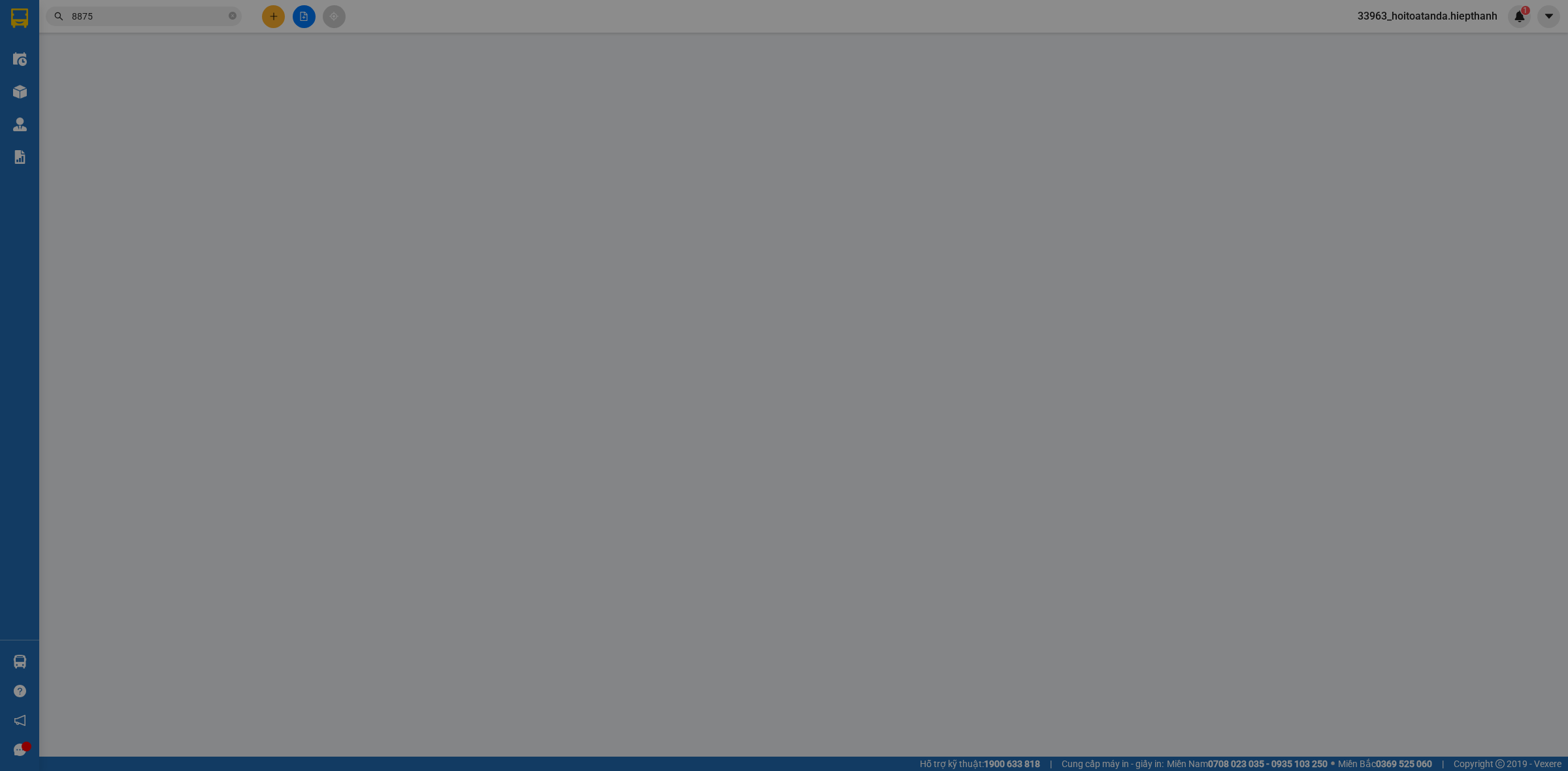
type input "LINH"
type input "0909908875"
type input "THẢO"
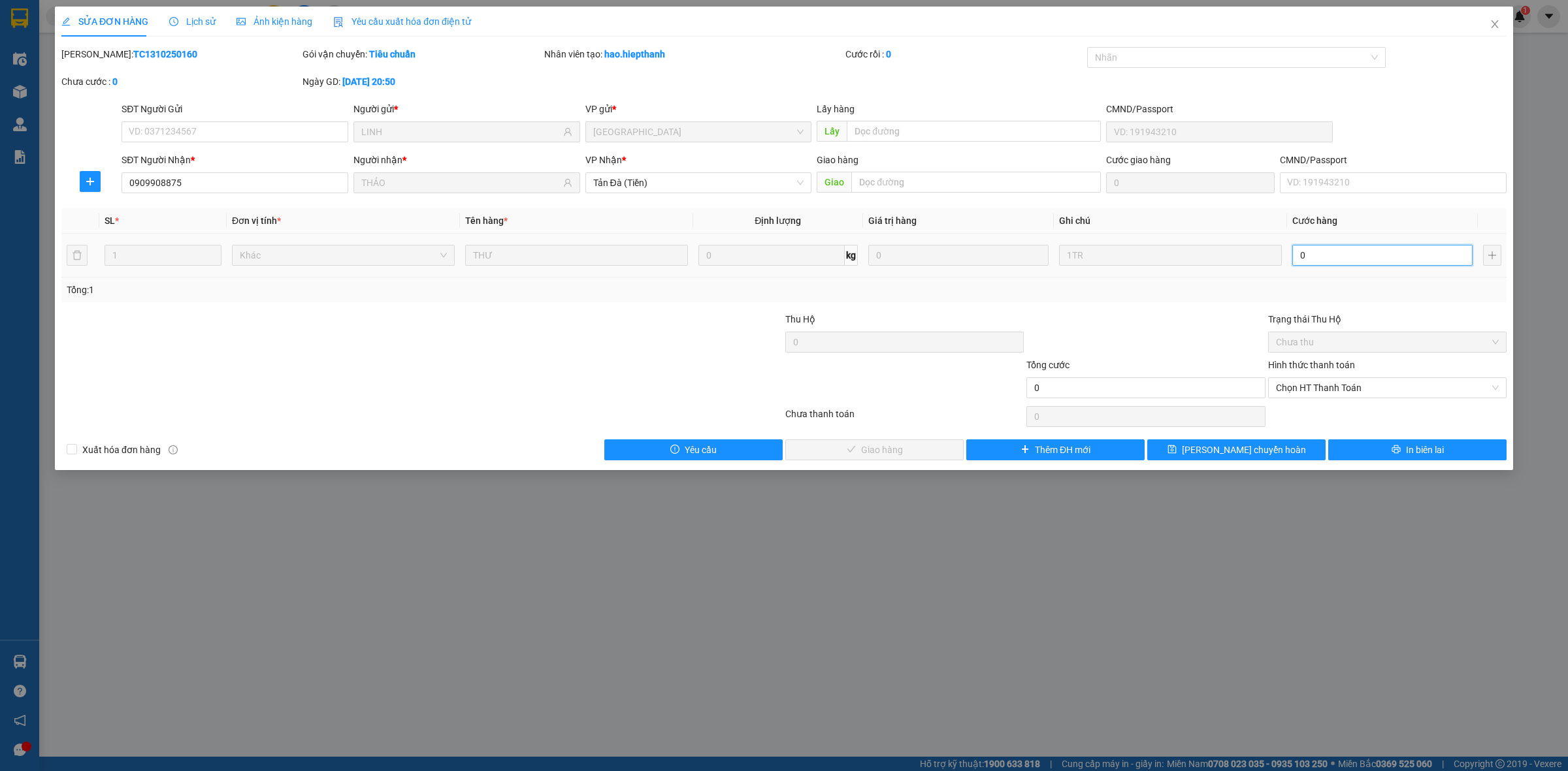
click at [1341, 262] on input "0" at bounding box center [1382, 255] width 180 height 21
type input "1"
type input "10"
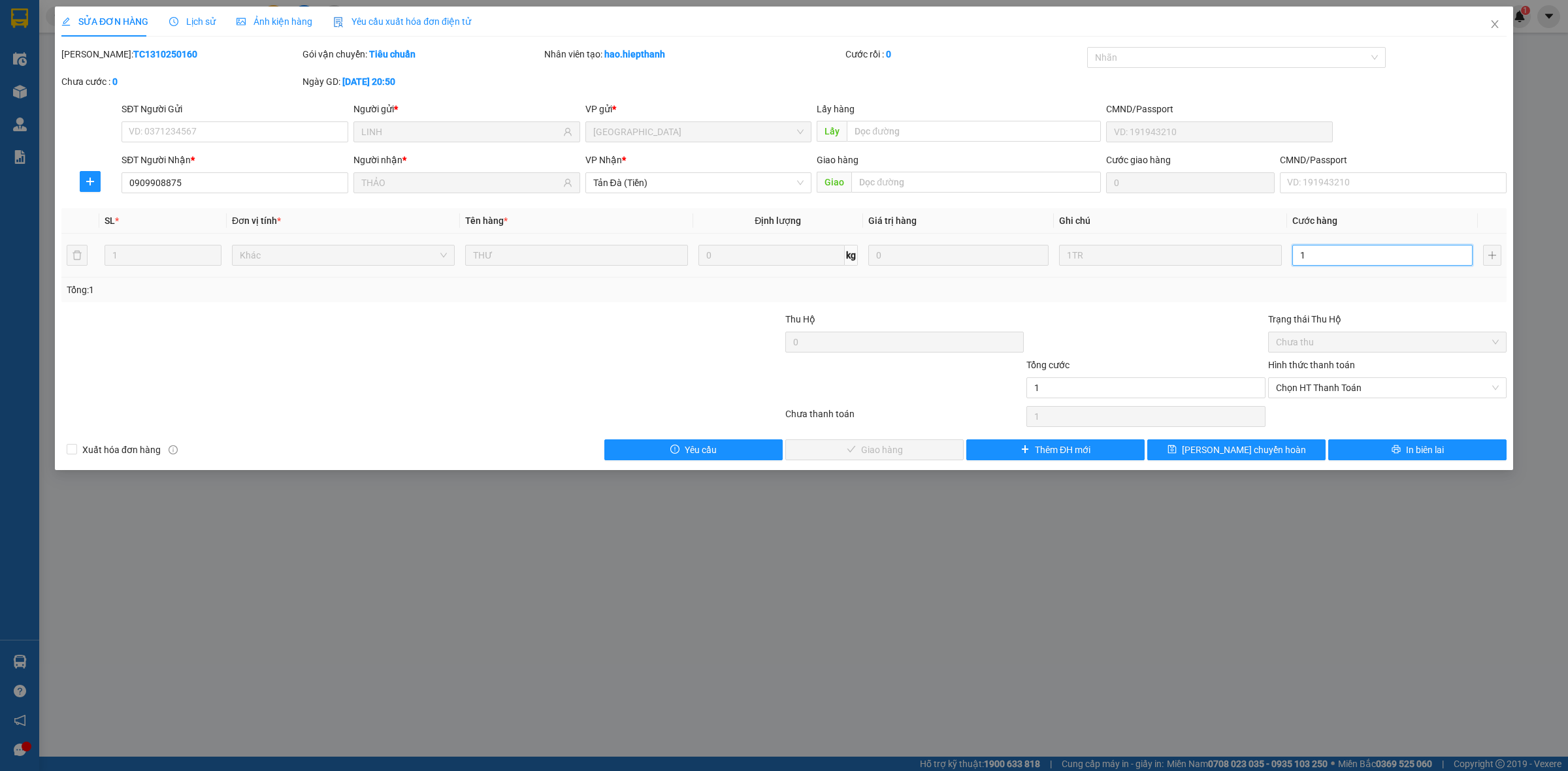
type input "10"
type input "10.000"
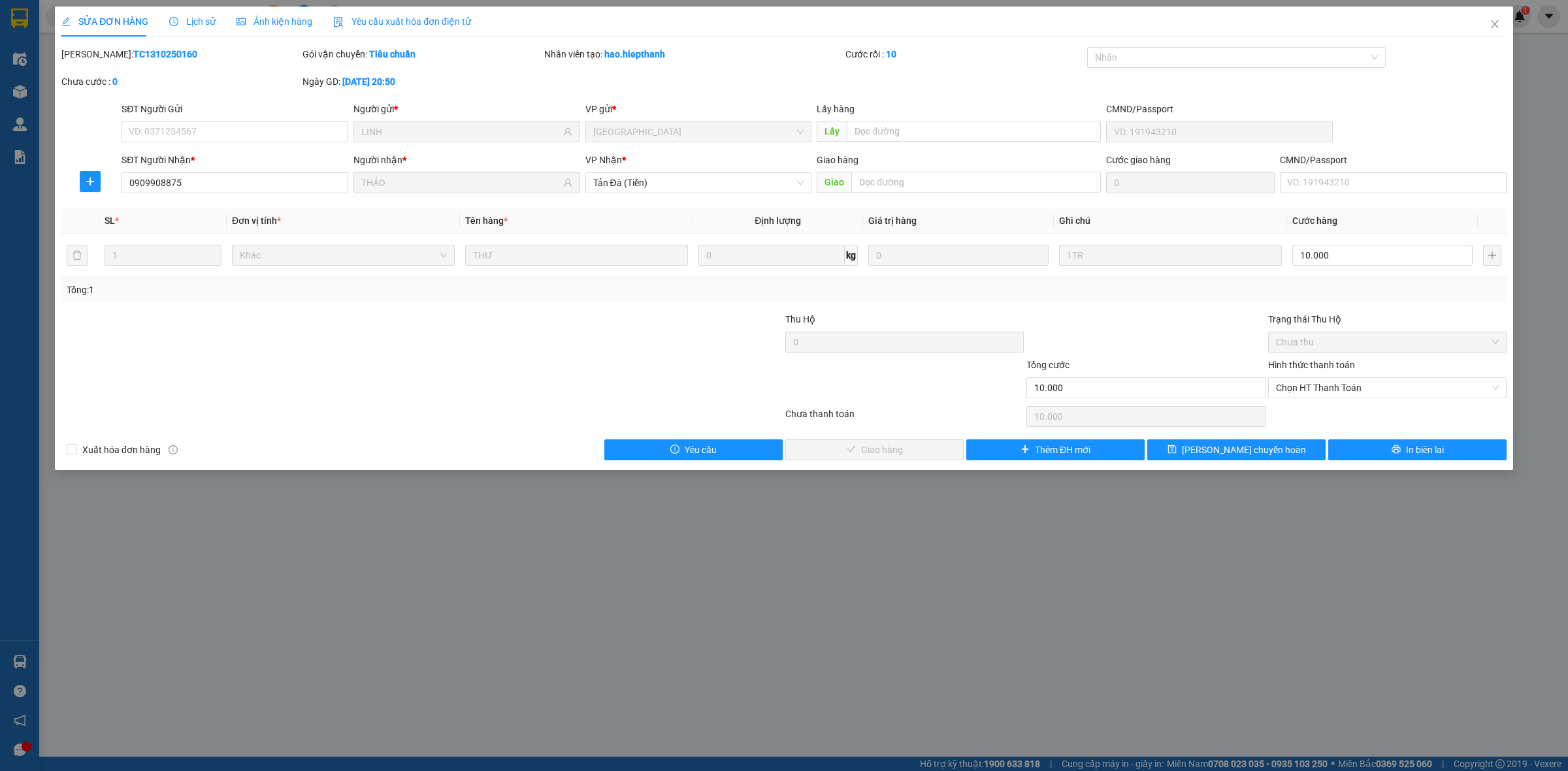
drag, startPoint x: 1215, startPoint y: 315, endPoint x: 1246, endPoint y: 360, distance: 54.6
click at [1215, 315] on div at bounding box center [1145, 335] width 241 height 46
click at [1347, 392] on span "Chọn HT Thanh Toán" at bounding box center [1387, 387] width 223 height 19
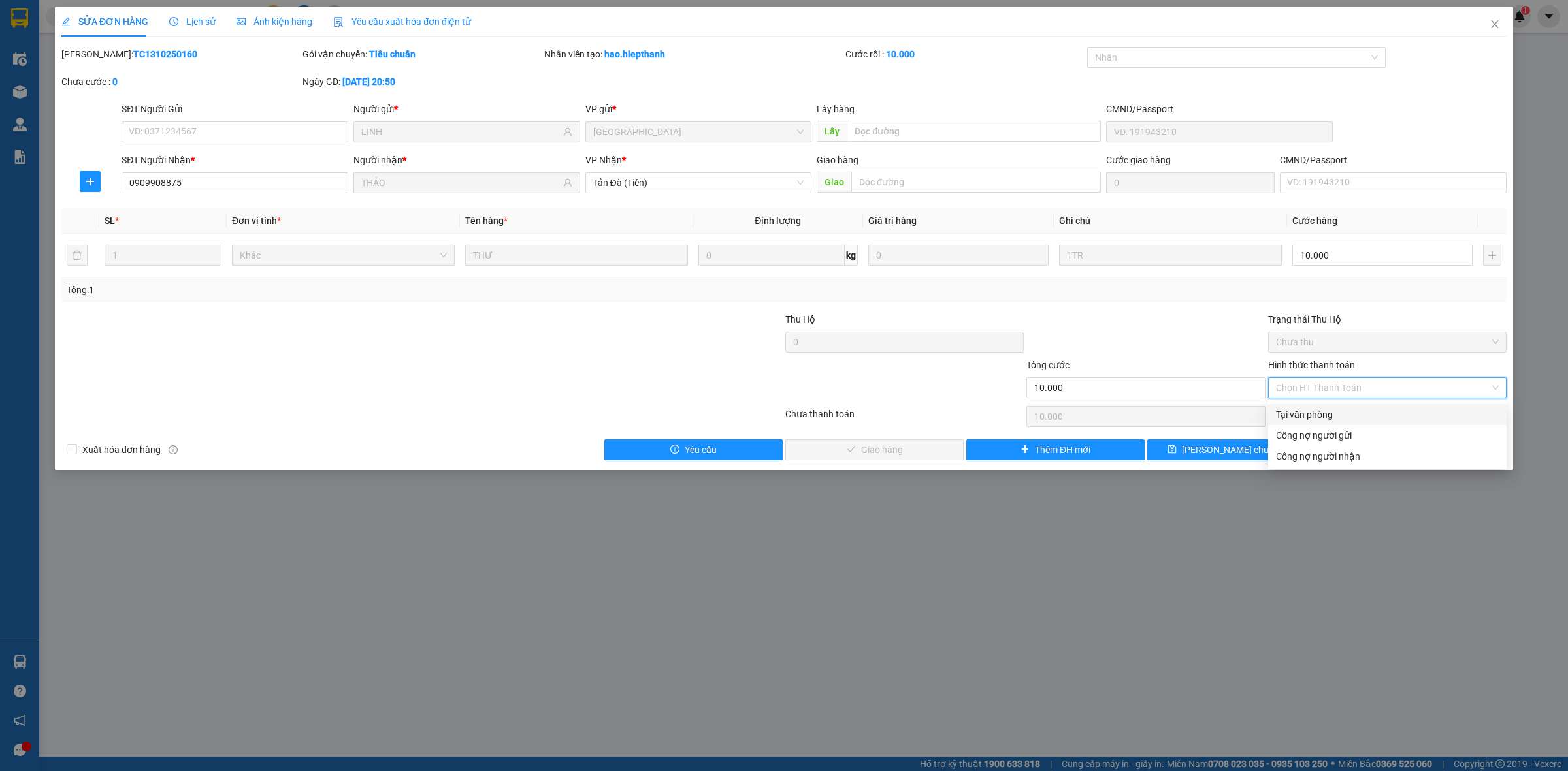
drag, startPoint x: 1341, startPoint y: 419, endPoint x: 1275, endPoint y: 416, distance: 66.1
click at [1340, 419] on div "Tại văn phòng" at bounding box center [1387, 415] width 223 height 14
type input "0"
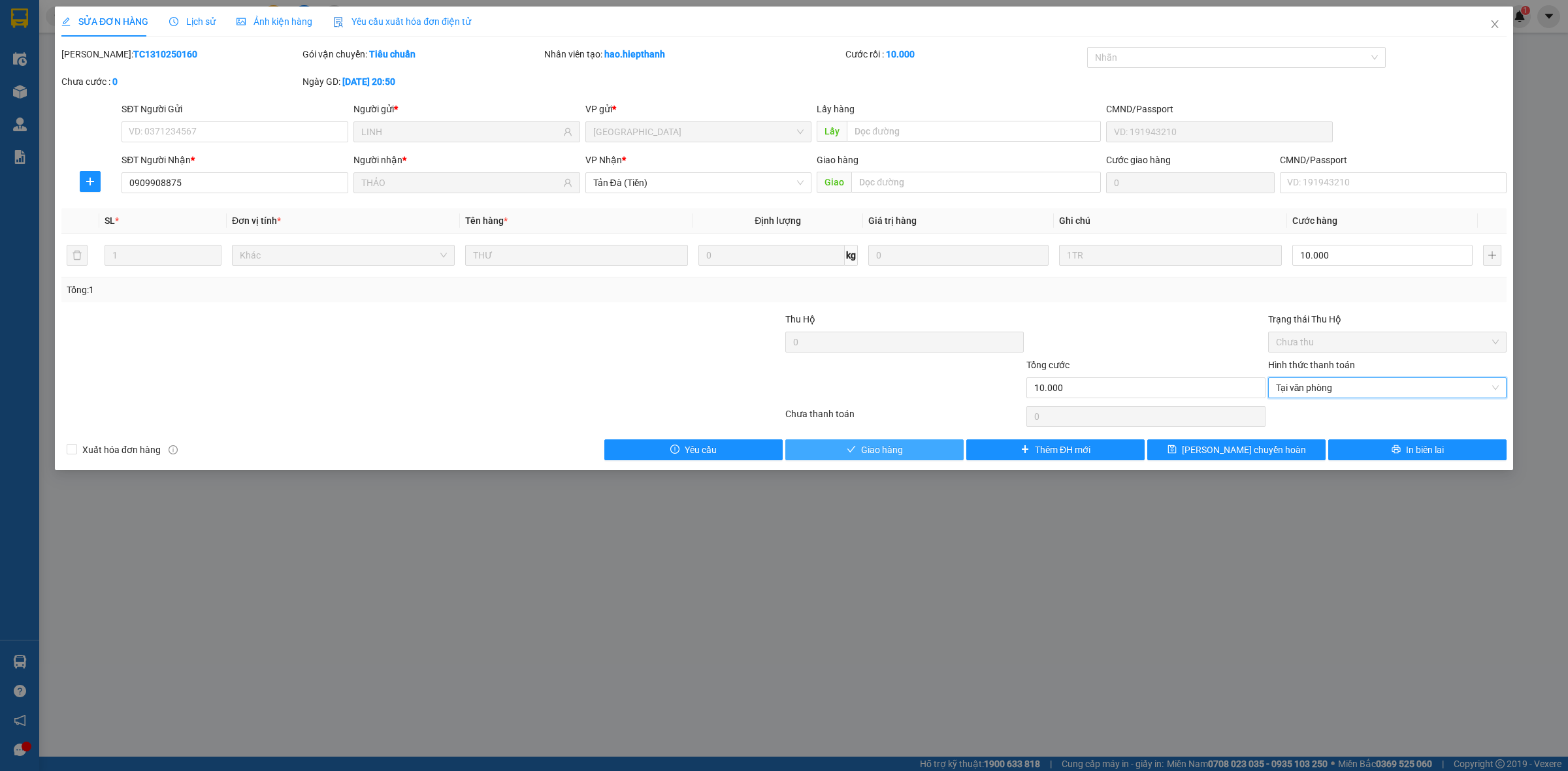
click at [830, 449] on button "Giao hàng" at bounding box center [874, 449] width 178 height 21
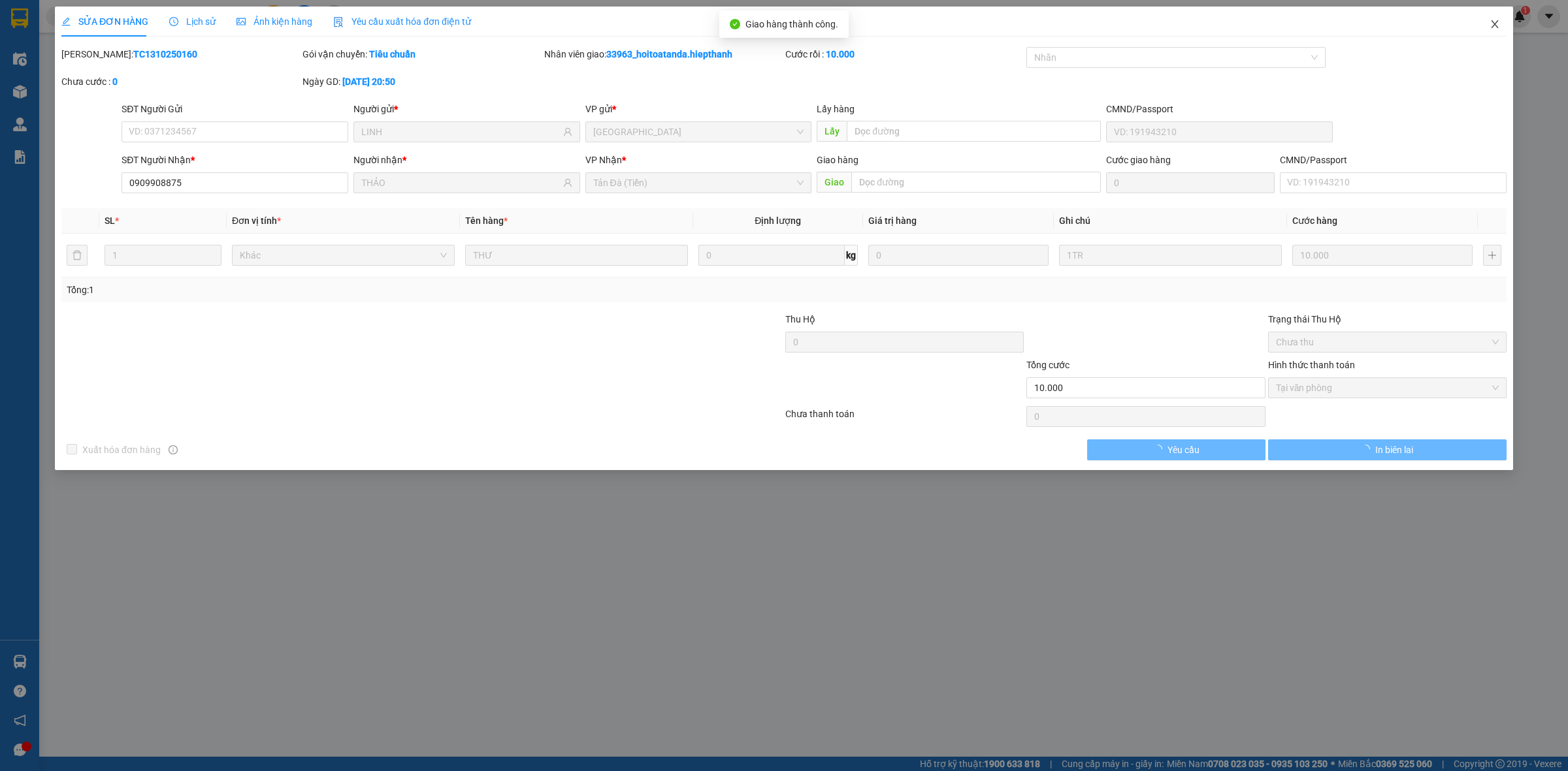
click at [1493, 25] on icon "close" at bounding box center [1494, 24] width 7 height 8
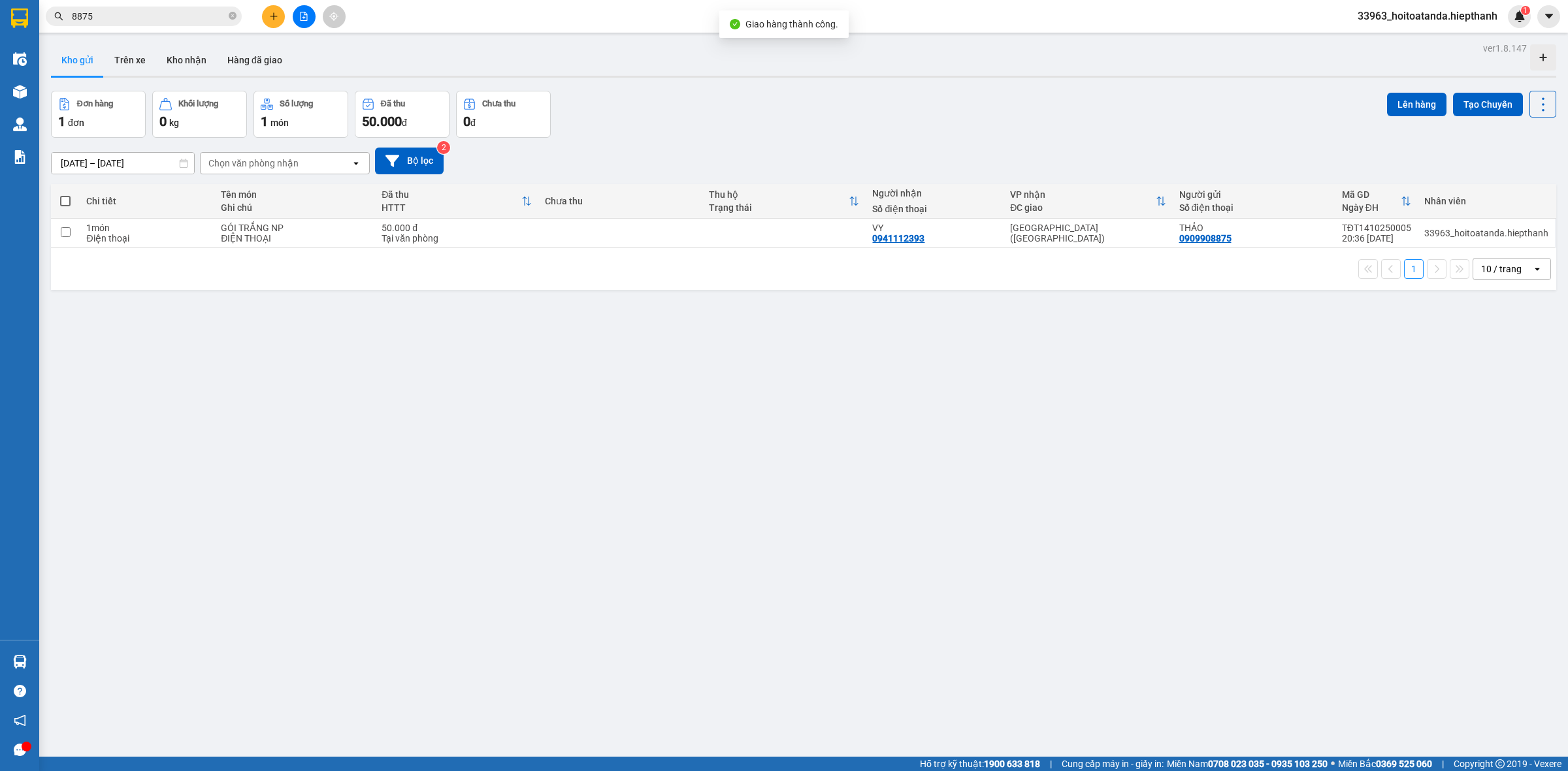
click at [1265, 116] on div "Đơn hàng 1 đơn Khối lượng 0 kg Số lượng 1 món Đã thu 50.000 đ Chưa thu 0 đ Lên …" at bounding box center [803, 114] width 1505 height 47
click at [876, 115] on div "Đơn hàng 1 đơn Khối lượng 0 kg Số lượng 1 món Đã thu 50.000 đ Chưa thu 0 đ Lên …" at bounding box center [803, 114] width 1505 height 47
